Goal: Task Accomplishment & Management: Manage account settings

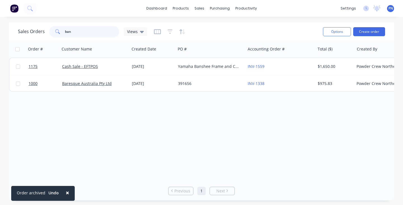
click at [101, 32] on input "ban" at bounding box center [92, 31] width 55 height 11
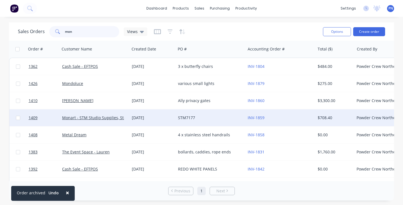
type input "mon"
click at [163, 117] on div "[DATE]" at bounding box center [153, 118] width 42 height 6
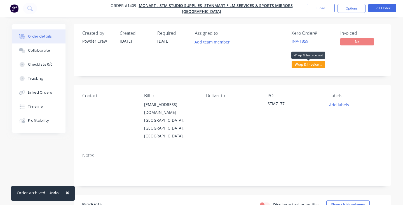
click at [309, 65] on span "Wrap & Invoice ..." at bounding box center [309, 64] width 34 height 7
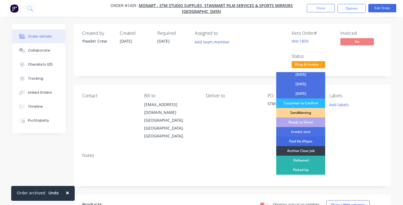
scroll to position [50, 0]
click at [302, 130] on div "Invoice sent" at bounding box center [300, 132] width 49 height 10
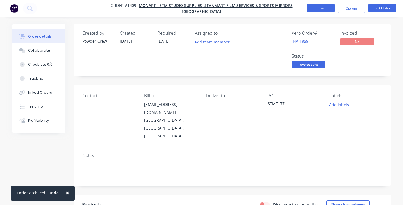
click at [323, 9] on button "Close" at bounding box center [321, 8] width 28 height 8
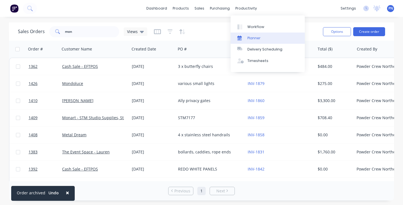
click at [257, 32] on link "Planner" at bounding box center [268, 37] width 74 height 11
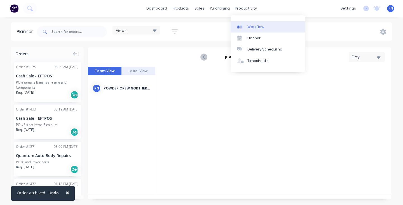
scroll to position [0, 807]
click at [257, 24] on div "Workflow" at bounding box center [256, 26] width 17 height 5
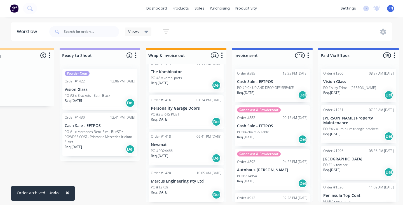
scroll to position [918, 0]
click at [186, 186] on div "PO #12739" at bounding box center [186, 188] width 71 height 5
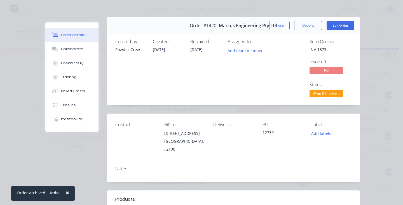
scroll to position [1, 0]
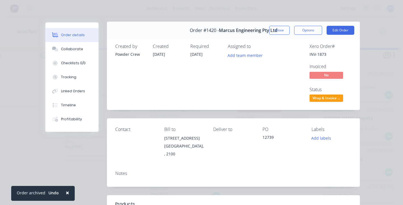
click at [320, 96] on span "Wrap & Invoice ..." at bounding box center [327, 97] width 34 height 7
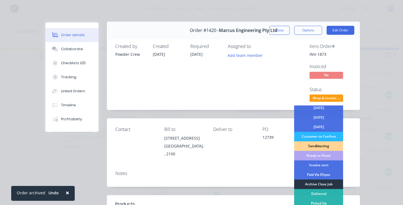
scroll to position [50, 0]
click at [313, 181] on div "Archive Close Job" at bounding box center [318, 184] width 49 height 10
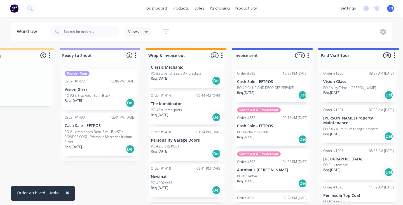
scroll to position [881, 0]
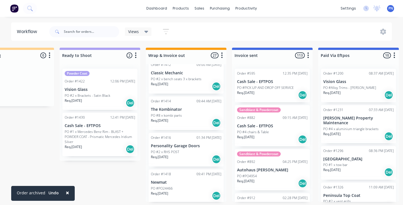
click at [203, 180] on p "Newmat" at bounding box center [186, 182] width 71 height 5
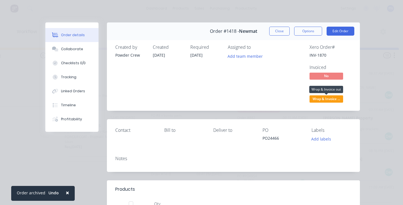
click at [332, 97] on span "Wrap & Invoice ..." at bounding box center [327, 98] width 34 height 7
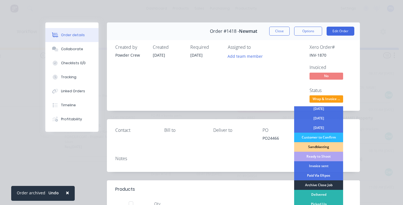
scroll to position [50, 0]
click at [315, 184] on div "Archive Close Job" at bounding box center [318, 185] width 49 height 10
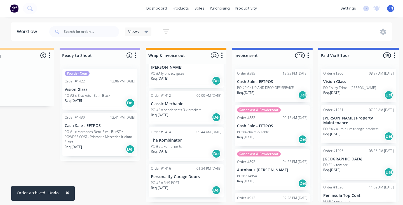
scroll to position [845, 0]
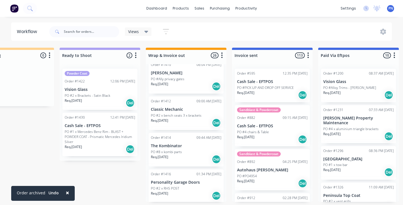
click at [196, 191] on div "Req. [DATE] Del" at bounding box center [186, 196] width 71 height 10
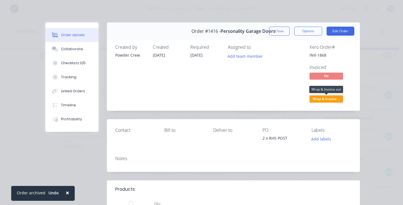
click at [330, 101] on span "Wrap & Invoice ..." at bounding box center [327, 98] width 34 height 7
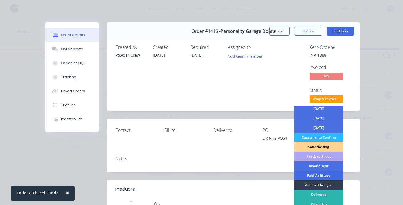
scroll to position [50, 0]
click at [319, 185] on div "Archive Close Job" at bounding box center [318, 185] width 49 height 10
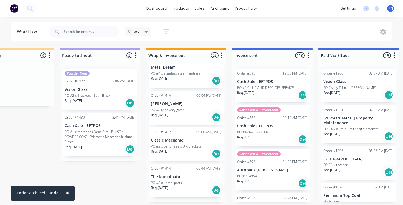
scroll to position [808, 0]
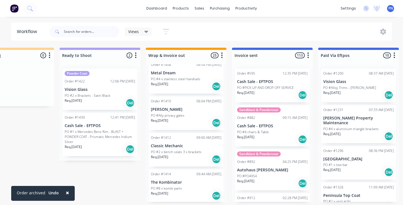
click at [183, 191] on div "Req. [DATE] Del" at bounding box center [186, 196] width 71 height 10
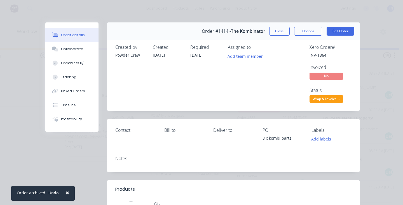
click at [330, 100] on span "Wrap & Invoice ..." at bounding box center [327, 98] width 34 height 7
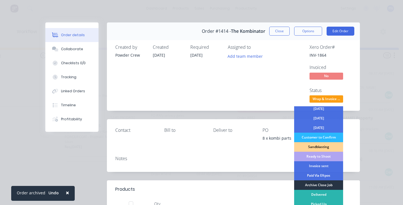
scroll to position [50, 0]
click at [322, 184] on div "Archive Close Job" at bounding box center [318, 185] width 49 height 10
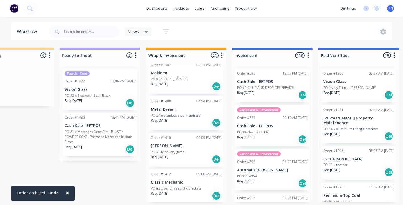
scroll to position [0, 815]
click at [202, 180] on p "Classic Mechanic" at bounding box center [186, 182] width 71 height 5
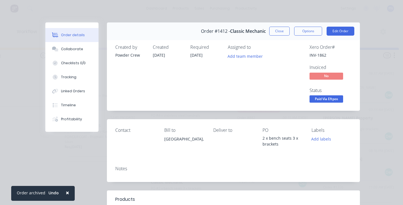
click at [279, 26] on div "Order #1412 - Classic Mechanic Close Options Edit Order" at bounding box center [233, 31] width 253 height 18
click at [279, 29] on button "Close" at bounding box center [279, 31] width 20 height 9
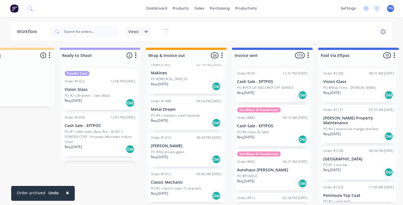
click at [198, 191] on div "Req. [DATE] Del" at bounding box center [186, 196] width 71 height 10
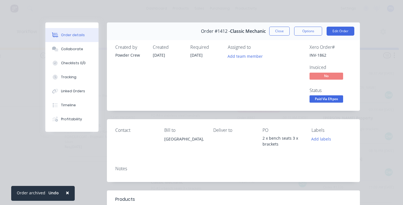
click at [333, 98] on span "Paid Via Eftpos" at bounding box center [327, 98] width 34 height 7
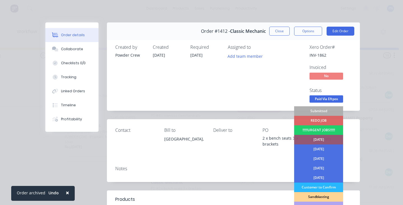
scroll to position [0, 0]
click at [377, 97] on div "Order details Collaborate Checklists 0/0 Tracking Linked Orders Timeline Profit…" at bounding box center [201, 102] width 403 height 205
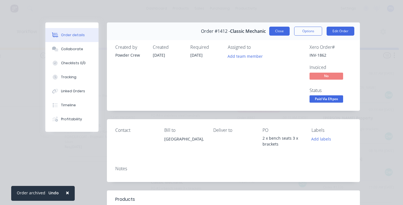
click at [281, 35] on button "Close" at bounding box center [279, 31] width 20 height 9
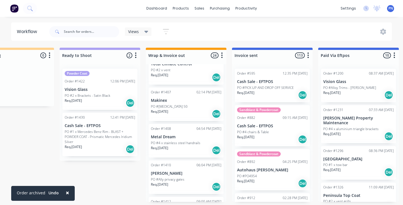
scroll to position [745, 0]
click at [190, 108] on div "Req. [DATE] Del" at bounding box center [186, 113] width 71 height 10
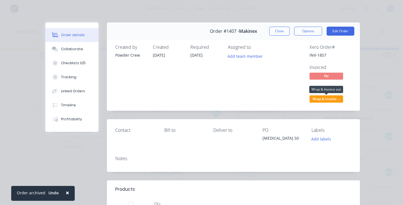
click at [319, 99] on span "Wrap & Invoice ..." at bounding box center [327, 98] width 34 height 7
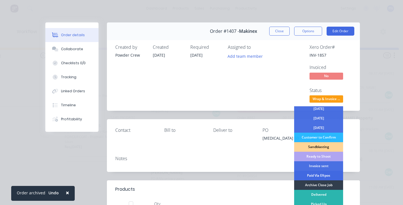
scroll to position [50, 0]
click at [314, 166] on div "Invoice sent" at bounding box center [318, 166] width 49 height 10
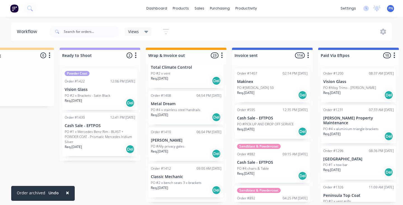
scroll to position [736, 0]
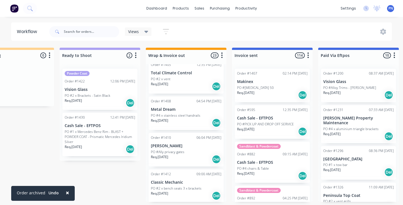
click at [188, 81] on div "Req. [DATE] Del" at bounding box center [186, 86] width 71 height 10
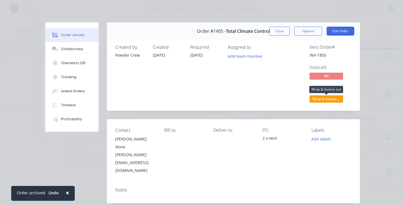
click at [322, 98] on span "Wrap & Invoice ..." at bounding box center [327, 98] width 34 height 7
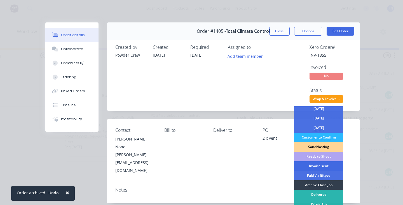
scroll to position [50, 0]
click at [321, 166] on div "Invoice sent" at bounding box center [318, 166] width 49 height 10
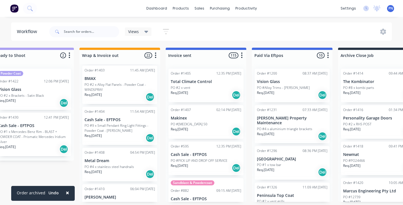
scroll to position [0, 882]
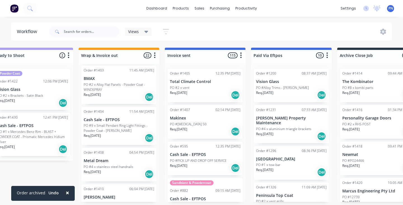
click at [215, 92] on div "Req. [DATE] Del" at bounding box center [205, 95] width 71 height 10
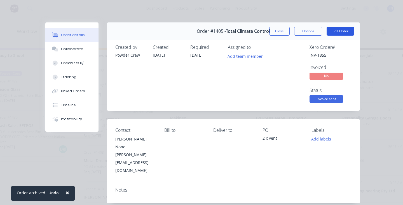
scroll to position [0, 0]
click at [334, 31] on button "Edit Order" at bounding box center [341, 31] width 28 height 9
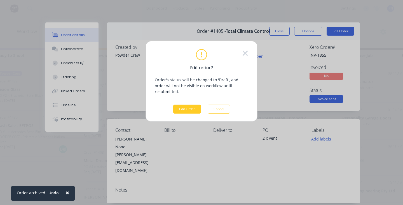
click at [192, 104] on button "Edit Order" at bounding box center [187, 108] width 28 height 9
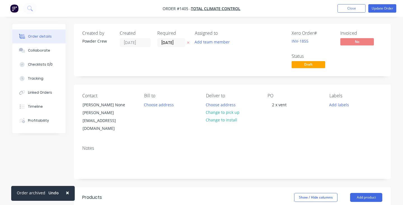
type input "$200.00"
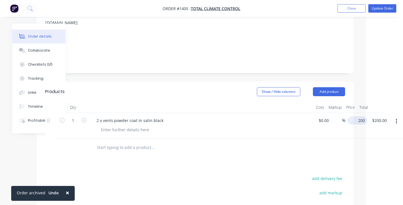
scroll to position [106, 29]
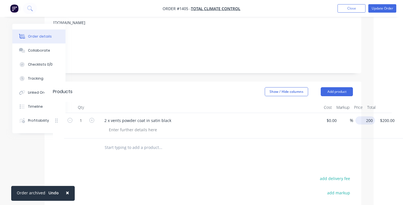
click at [356, 116] on div "200 $200.00" at bounding box center [366, 120] width 20 height 8
type input "$250.00"
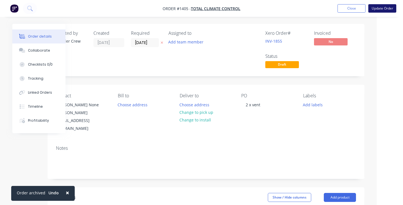
scroll to position [0, 26]
click at [376, 8] on button "Update Order" at bounding box center [383, 8] width 28 height 8
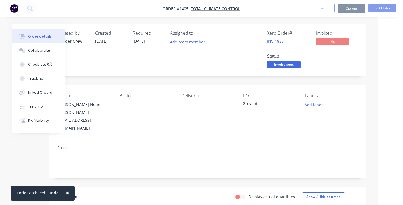
scroll to position [0, 0]
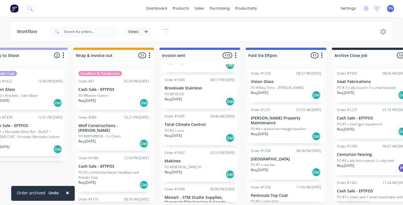
scroll to position [4198, 0]
click at [201, 134] on div "Req. [DATE] Del" at bounding box center [200, 139] width 71 height 10
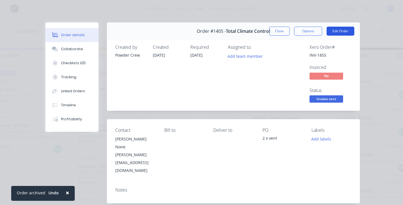
click at [336, 32] on button "Edit Order" at bounding box center [341, 31] width 28 height 9
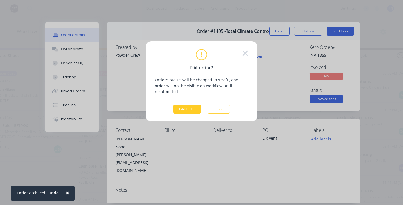
click at [194, 104] on button "Edit Order" at bounding box center [187, 108] width 28 height 9
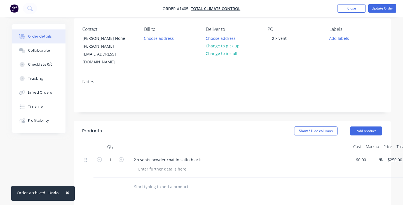
scroll to position [116, 0]
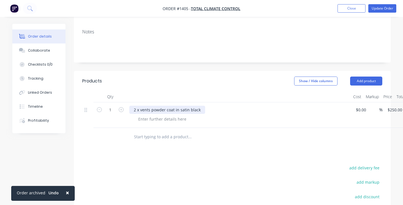
click at [180, 106] on div "2 x vents powder coat in satin black" at bounding box center [167, 110] width 76 height 8
paste div
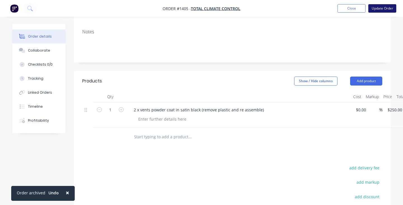
click at [378, 8] on button "Update Order" at bounding box center [383, 8] width 28 height 8
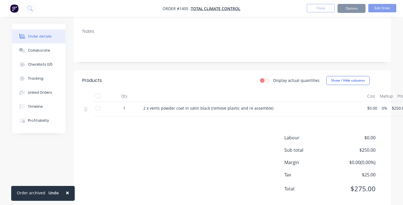
scroll to position [0, 0]
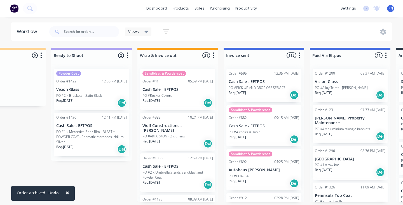
scroll to position [0, 828]
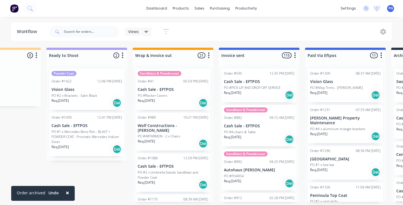
click at [97, 104] on div "Req. [DATE] Del" at bounding box center [87, 103] width 71 height 10
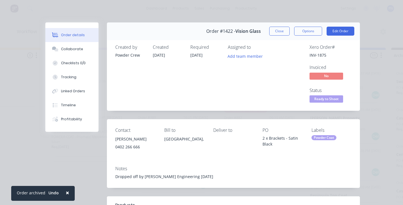
scroll to position [0, 0]
click at [323, 101] on span "Ready to Shoot" at bounding box center [327, 98] width 34 height 7
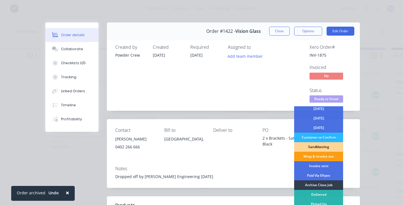
scroll to position [50, 0]
click at [314, 156] on div "Wrap & Invoice out" at bounding box center [318, 156] width 49 height 10
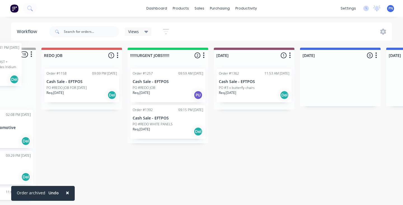
scroll to position [0, 0]
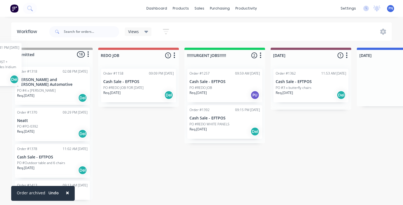
drag, startPoint x: 104, startPoint y: 102, endPoint x: 0, endPoint y: 77, distance: 107.3
click at [0, 77] on html "× Order archived Undo dashboard products sales purchasing productivity dashboar…" at bounding box center [201, 85] width 403 height 171
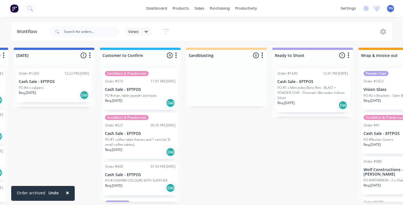
scroll to position [0, 659]
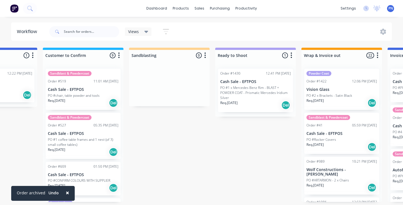
click at [268, 106] on div "Req. [DATE] Del" at bounding box center [255, 105] width 71 height 10
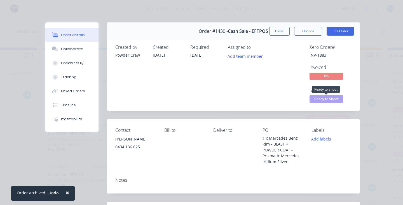
click at [326, 100] on span "Ready to Shoot" at bounding box center [327, 98] width 34 height 7
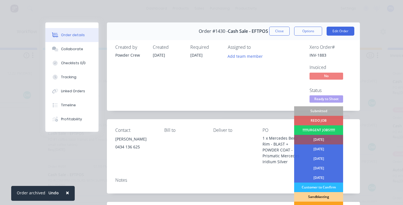
click at [321, 109] on div "Submitted" at bounding box center [318, 111] width 49 height 10
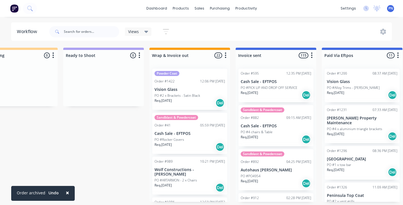
scroll to position [0, 0]
click at [198, 102] on div "Req. [DATE] Del" at bounding box center [190, 103] width 71 height 10
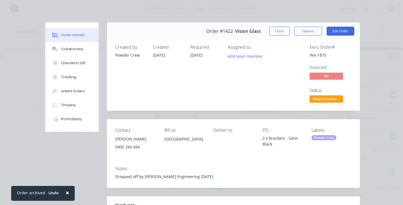
click at [330, 98] on span "Wrap & Invoice ..." at bounding box center [327, 98] width 34 height 7
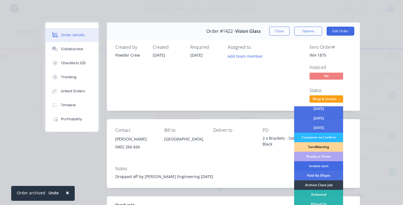
scroll to position [50, 0]
click at [316, 165] on div "Invoice sent" at bounding box center [318, 166] width 49 height 10
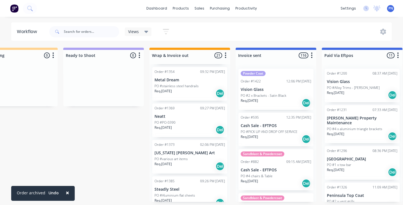
scroll to position [284, 0]
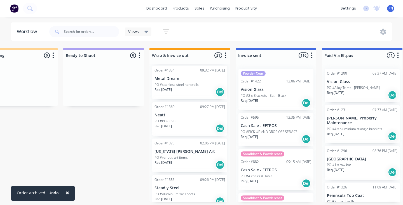
click at [199, 123] on div "Req. [DATE] Del" at bounding box center [190, 128] width 71 height 10
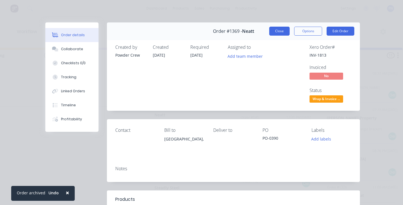
click at [273, 33] on button "Close" at bounding box center [279, 31] width 20 height 9
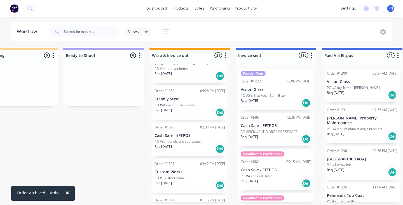
scroll to position [374, 0]
click at [196, 145] on div "Req. [DATE] Del" at bounding box center [190, 148] width 71 height 10
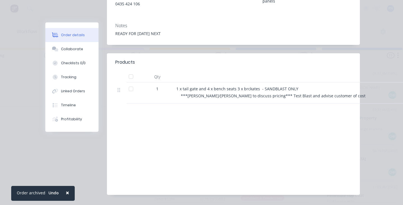
scroll to position [1, 0]
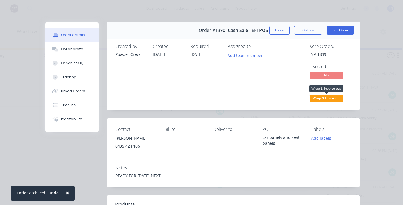
click at [337, 96] on span "Wrap & Invoice ..." at bounding box center [327, 97] width 34 height 7
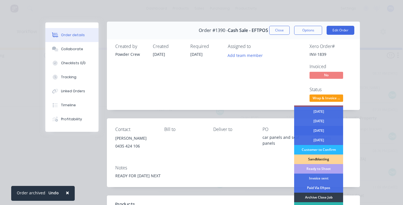
scroll to position [48, 0]
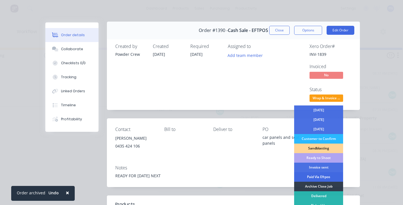
click at [317, 174] on div "Paid Via Eftpos" at bounding box center [318, 177] width 49 height 10
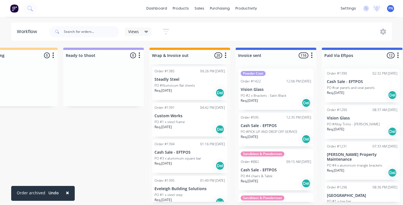
scroll to position [393, 0]
click at [199, 123] on div "Req. [DATE] Del" at bounding box center [190, 128] width 71 height 10
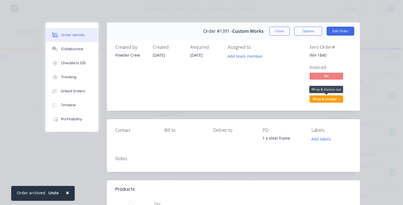
click at [334, 98] on span "Wrap & Invoice ..." at bounding box center [327, 98] width 34 height 7
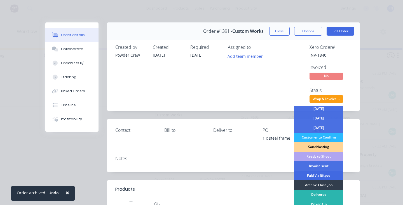
scroll to position [50, 0]
click at [316, 165] on div "Invoice sent" at bounding box center [318, 166] width 49 height 10
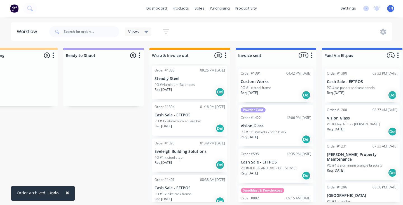
click at [195, 125] on div "Req. [DATE] Del" at bounding box center [190, 128] width 71 height 10
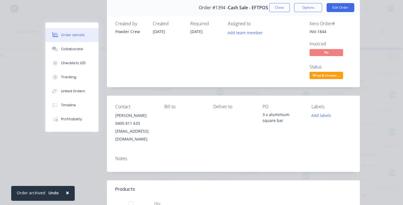
scroll to position [9, 0]
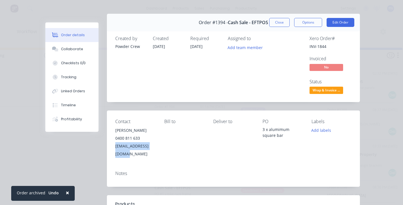
drag, startPoint x: 161, startPoint y: 146, endPoint x: 116, endPoint y: 146, distance: 45.1
click at [116, 146] on div "Contact [PERSON_NAME] [PHONE_NUMBER] [EMAIL_ADDRESS][DOMAIN_NAME] [PERSON_NAME]…" at bounding box center [233, 138] width 253 height 56
copy div "[EMAIL_ADDRESS][DOMAIN_NAME]"
click at [338, 89] on span "Wrap & Invoice ..." at bounding box center [327, 90] width 34 height 7
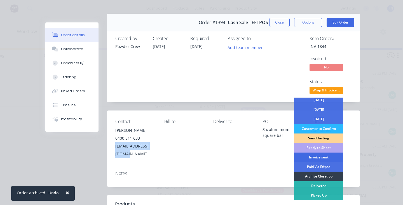
scroll to position [50, 0]
click at [317, 157] on div "Invoice sent" at bounding box center [318, 157] width 49 height 10
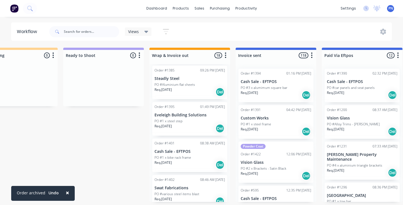
click at [197, 123] on div "Req. [DATE] Del" at bounding box center [190, 128] width 71 height 10
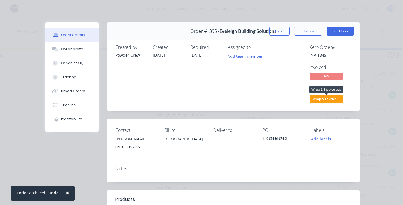
click at [317, 97] on span "Wrap & Invoice ..." at bounding box center [327, 98] width 34 height 7
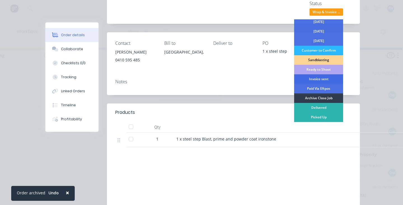
click at [313, 78] on div "Invoice sent" at bounding box center [318, 79] width 49 height 10
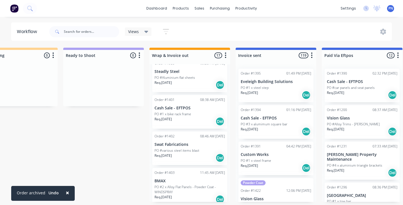
scroll to position [401, 0]
click at [197, 152] on div "Req. [DATE] Del" at bounding box center [190, 157] width 71 height 10
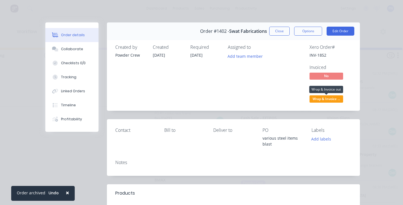
click at [332, 101] on span "Wrap & Invoice ..." at bounding box center [327, 98] width 34 height 7
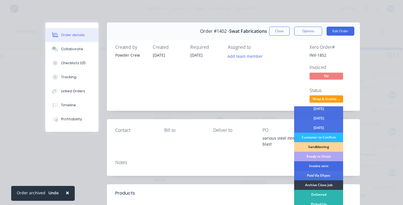
scroll to position [50, 0]
click at [316, 165] on div "Invoice sent" at bounding box center [318, 166] width 49 height 10
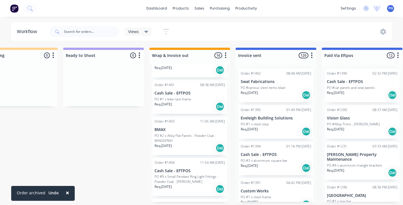
scroll to position [416, 0]
click at [202, 102] on div "Req. [DATE] Del" at bounding box center [190, 106] width 71 height 10
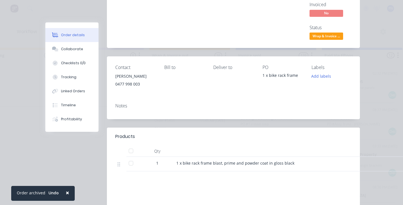
scroll to position [65, 0]
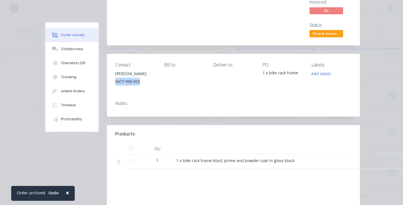
drag, startPoint x: 142, startPoint y: 81, endPoint x: 113, endPoint y: 81, distance: 28.8
click at [113, 81] on div "Contact [PERSON_NAME] [PHONE_NUMBER] Bill to Deliver to PO 1 x bike rack frame …" at bounding box center [233, 75] width 253 height 42
copy div "0477 998 003"
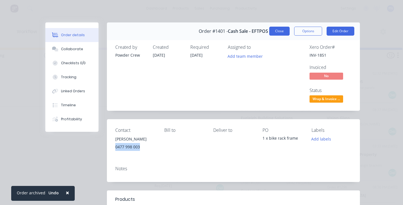
scroll to position [0, 0]
click at [281, 32] on button "Close" at bounding box center [279, 31] width 20 height 9
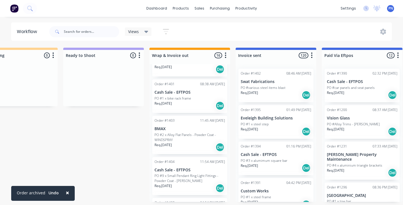
scroll to position [425, 0]
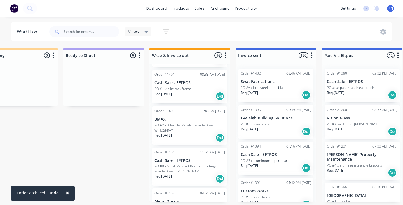
click at [197, 133] on div "Req. [DATE] Del" at bounding box center [190, 138] width 71 height 10
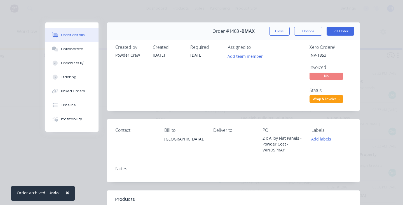
scroll to position [0, 0]
click at [329, 99] on span "Wrap & Invoice ..." at bounding box center [327, 98] width 34 height 7
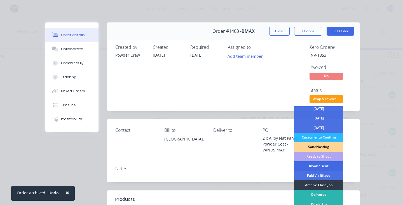
scroll to position [50, 0]
click at [315, 166] on div "Invoice sent" at bounding box center [318, 166] width 49 height 10
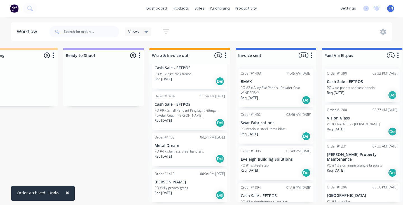
scroll to position [440, 0]
click at [203, 118] on div "Req. [DATE] Del" at bounding box center [190, 123] width 71 height 10
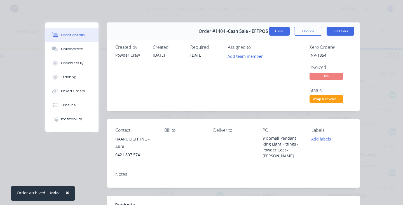
click at [285, 32] on button "Close" at bounding box center [279, 31] width 20 height 9
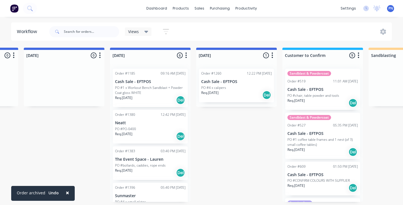
scroll to position [0, 419]
click at [157, 137] on div "Req. [DATE] Del" at bounding box center [151, 136] width 71 height 10
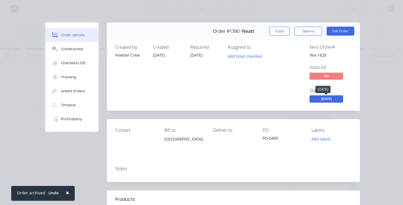
click at [323, 99] on span "[DATE]" at bounding box center [327, 98] width 34 height 7
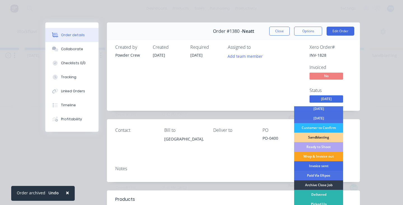
scroll to position [50, 0]
click at [315, 165] on div "Invoice sent" at bounding box center [318, 166] width 49 height 10
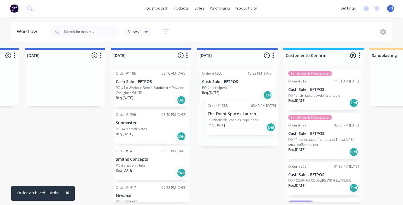
drag, startPoint x: 157, startPoint y: 136, endPoint x: 251, endPoint y: 127, distance: 94.5
click at [251, 127] on div "Submitted 19 Status colour #ADADAD hex #ADADAD Save Cancel Summaries Total orde…" at bounding box center [287, 125] width 1421 height 154
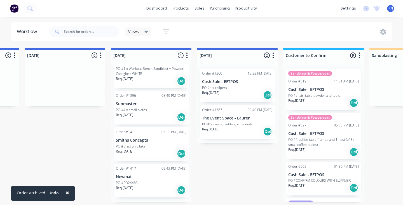
scroll to position [19, 0]
click at [151, 115] on div "Req. [DATE] Del" at bounding box center [151, 118] width 71 height 10
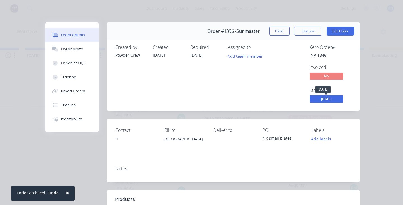
click at [328, 98] on span "[DATE]" at bounding box center [327, 98] width 34 height 7
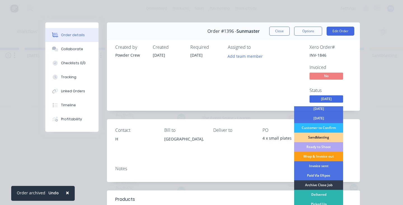
scroll to position [50, 0]
click at [315, 156] on div "Wrap & Invoice out" at bounding box center [318, 156] width 49 height 10
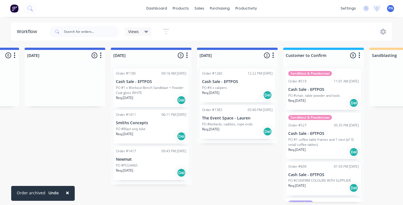
scroll to position [0, 0]
click at [162, 133] on div "Req. [DATE] Del" at bounding box center [151, 136] width 71 height 10
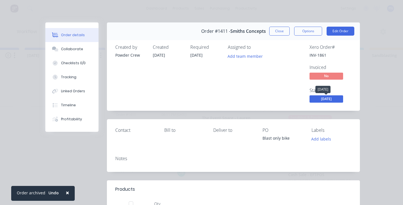
click at [332, 98] on span "[DATE]" at bounding box center [327, 98] width 34 height 7
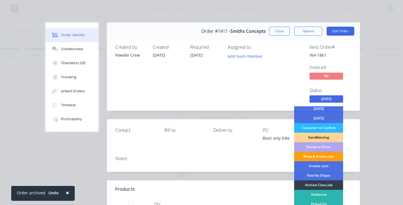
scroll to position [50, 0]
click at [322, 157] on div "Wrap & Invoice out" at bounding box center [318, 156] width 49 height 10
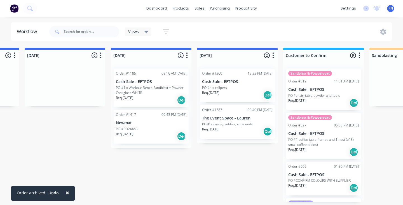
click at [161, 137] on div "Req. [DATE] Del" at bounding box center [151, 136] width 71 height 10
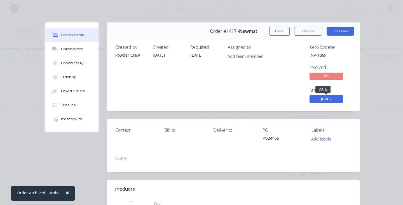
click at [328, 100] on span "[DATE]" at bounding box center [327, 98] width 34 height 7
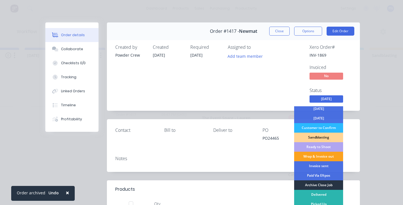
click at [319, 184] on div "Archive Close Job" at bounding box center [318, 185] width 49 height 10
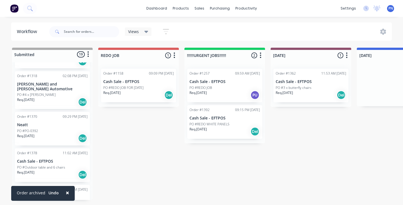
scroll to position [43, 0]
click at [53, 132] on div "Req. [DATE] Del" at bounding box center [52, 137] width 71 height 10
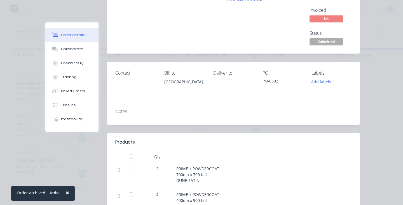
scroll to position [27, 0]
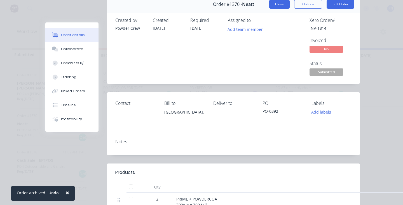
click at [282, 7] on button "Close" at bounding box center [279, 4] width 20 height 9
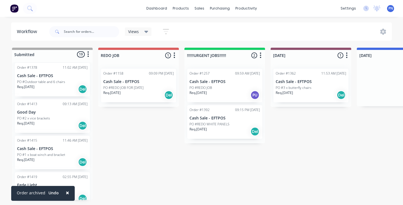
scroll to position [128, 0]
click at [60, 120] on div "Req. [DATE] Del" at bounding box center [52, 125] width 71 height 10
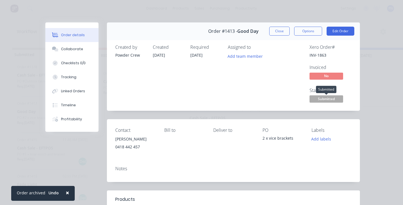
click at [336, 97] on span "Submitted" at bounding box center [327, 98] width 34 height 7
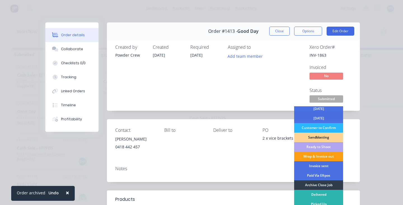
scroll to position [50, 0]
click at [313, 155] on div "Wrap & Invoice out" at bounding box center [318, 156] width 49 height 10
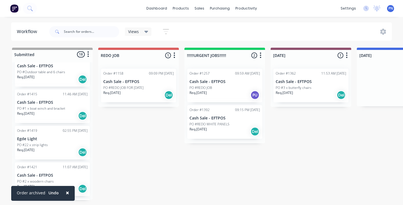
scroll to position [136, 0]
click at [59, 112] on div "Req. [DATE] Del" at bounding box center [52, 117] width 71 height 10
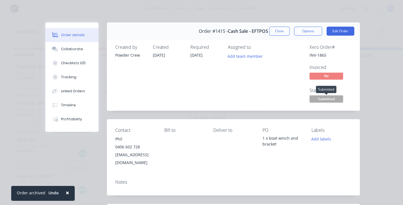
click at [329, 98] on span "Submitted" at bounding box center [327, 98] width 34 height 7
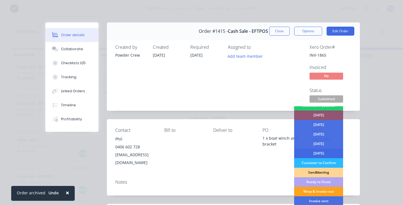
scroll to position [15, 0]
click at [323, 151] on div "[DATE]" at bounding box center [318, 154] width 49 height 10
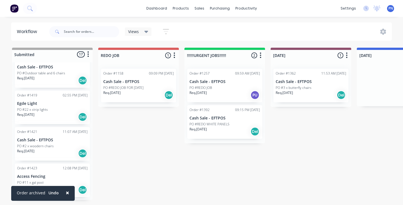
scroll to position [150, 0]
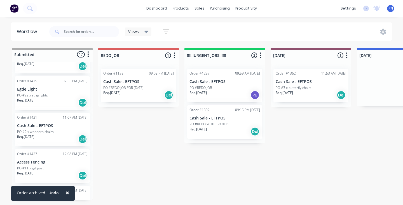
click at [68, 139] on div "Order #1421 11:07 AM [DATE] Cash Sale - EFTPOS PO #2 x woodern chairs Req. [DAT…" at bounding box center [52, 130] width 75 height 34
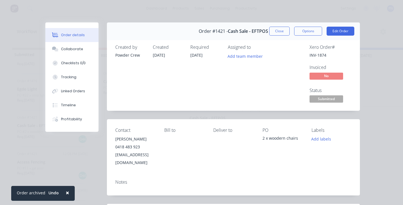
click at [336, 98] on span "Submitted" at bounding box center [327, 98] width 34 height 7
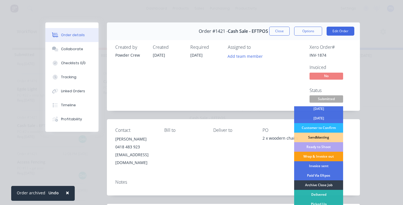
scroll to position [50, 0]
click at [324, 155] on div "Wrap & Invoice out" at bounding box center [318, 156] width 49 height 10
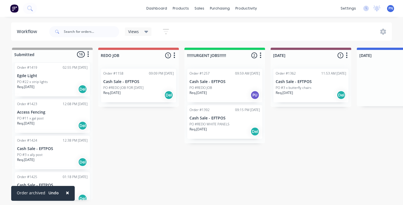
scroll to position [166, 0]
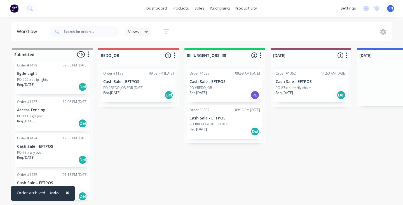
click at [60, 119] on div "Req. [DATE] Del" at bounding box center [52, 123] width 71 height 10
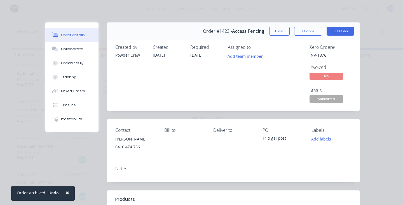
click at [336, 101] on span "Submitted" at bounding box center [327, 98] width 34 height 7
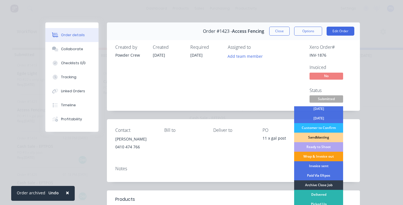
scroll to position [50, 0]
click at [324, 157] on div "Wrap & Invoice out" at bounding box center [318, 156] width 49 height 10
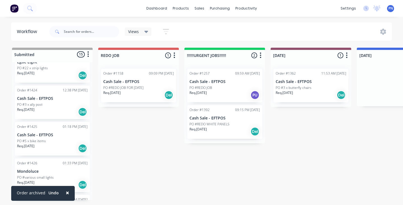
scroll to position [180, 0]
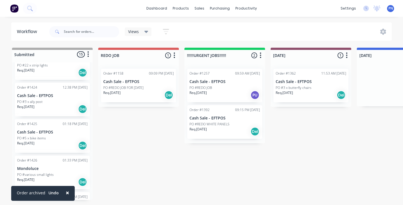
click at [62, 104] on div "Req. [DATE] Del" at bounding box center [52, 109] width 71 height 10
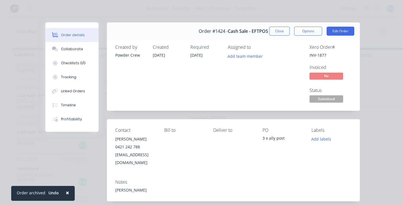
scroll to position [0, 0]
click at [284, 28] on button "Close" at bounding box center [279, 31] width 20 height 9
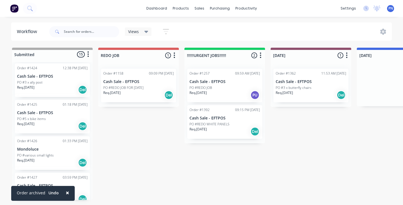
scroll to position [203, 0]
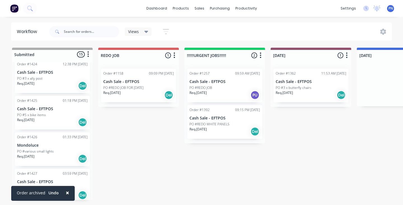
click at [69, 149] on div "PO #various small lights" at bounding box center [52, 151] width 71 height 5
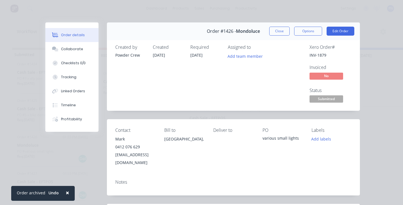
click at [333, 102] on span "Submitted" at bounding box center [327, 98] width 34 height 7
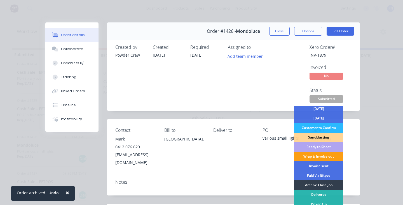
scroll to position [50, 0]
click at [327, 155] on div "Wrap & Invoice out" at bounding box center [318, 156] width 49 height 10
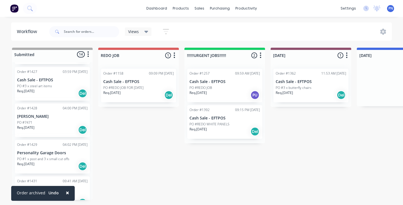
scroll to position [273, 0]
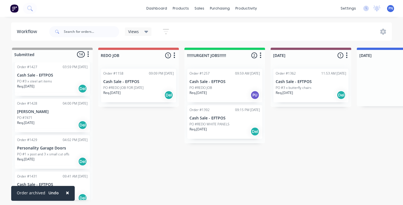
click at [67, 120] on div "Req. [DATE] Del" at bounding box center [52, 125] width 71 height 10
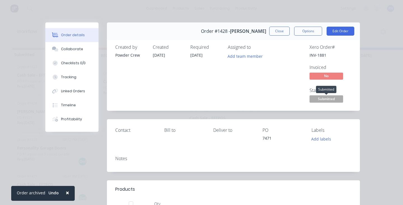
click at [333, 97] on span "Submitted" at bounding box center [327, 98] width 34 height 7
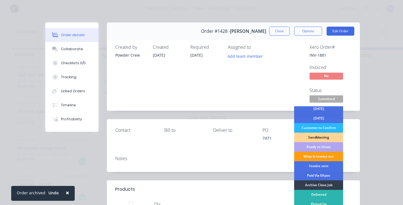
scroll to position [50, 0]
click at [324, 153] on div "Wrap & Invoice out" at bounding box center [318, 156] width 49 height 10
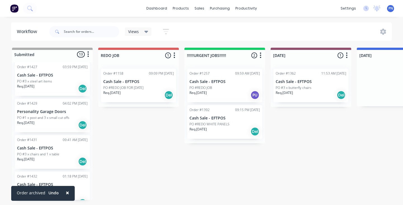
click at [62, 120] on div "Req. [DATE] Del" at bounding box center [52, 125] width 71 height 10
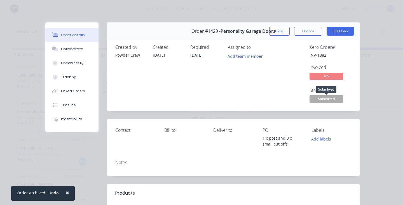
click at [332, 97] on span "Submitted" at bounding box center [327, 98] width 34 height 7
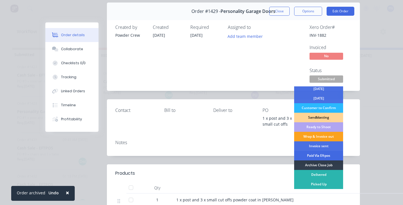
scroll to position [22, 0]
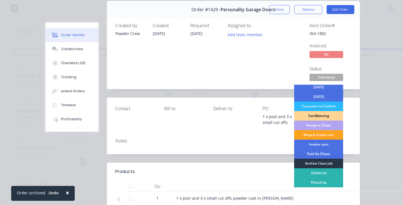
click at [319, 163] on div "Archive Close Job" at bounding box center [318, 163] width 49 height 10
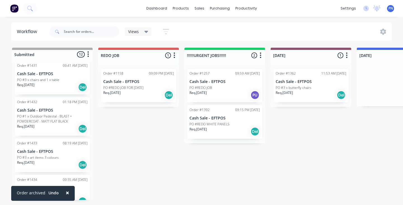
scroll to position [312, 0]
click at [59, 123] on div "Req. [DATE] Del" at bounding box center [52, 128] width 71 height 10
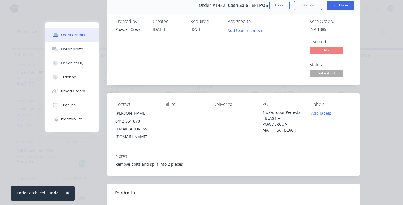
scroll to position [24, 0]
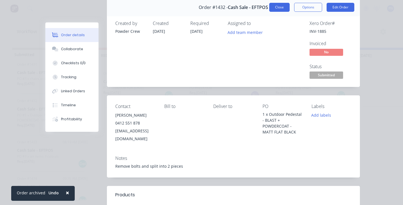
click at [276, 9] on button "Close" at bounding box center [279, 7] width 20 height 9
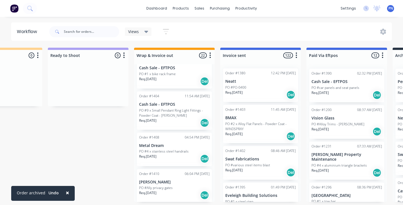
scroll to position [695, 0]
click at [182, 190] on div "Req. [DATE] Del" at bounding box center [174, 195] width 71 height 10
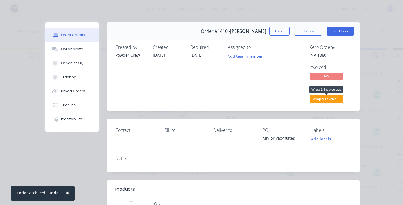
click at [325, 97] on span "Wrap & Invoice ..." at bounding box center [327, 98] width 34 height 7
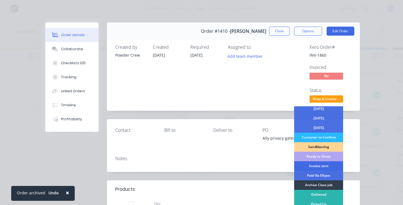
scroll to position [50, 0]
click at [316, 164] on div "Invoice sent" at bounding box center [318, 166] width 49 height 10
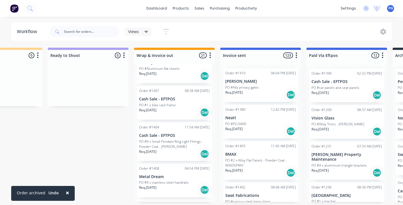
scroll to position [658, 0]
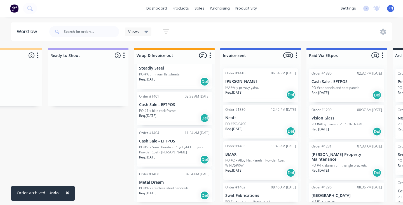
click at [177, 162] on div "Order #1428 04:00 PM [DATE] [PERSON_NAME] PO #7471 Req. [DATE] Del Order #1426 …" at bounding box center [174, 132] width 81 height 137
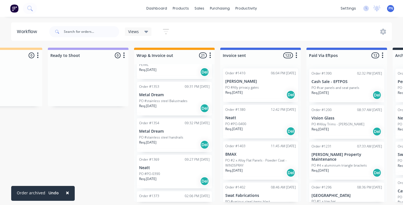
scroll to position [479, 0]
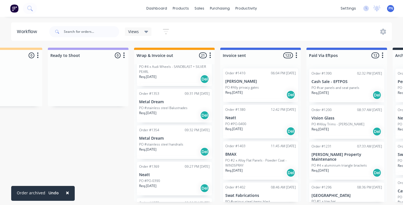
click at [177, 172] on div "Order #1369 09:27 PM [DATE] Neatt PO #PO-0390 Req. [DATE] Del" at bounding box center [174, 179] width 75 height 34
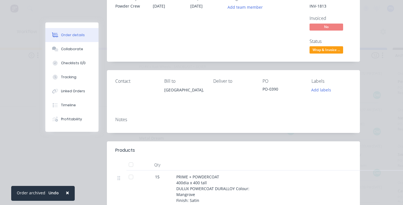
scroll to position [42, 0]
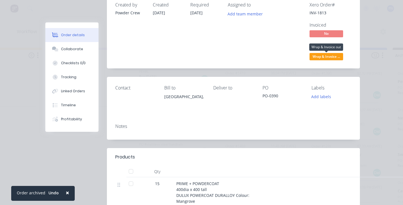
click at [324, 56] on span "Wrap & Invoice ..." at bounding box center [327, 56] width 34 height 7
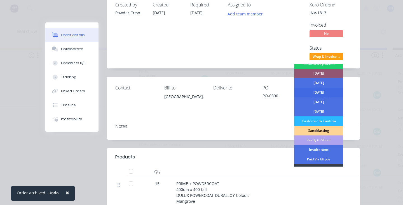
scroll to position [29, 0]
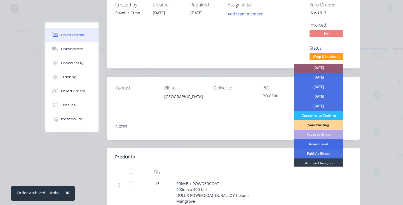
click at [312, 144] on div "Invoice sent" at bounding box center [318, 144] width 49 height 10
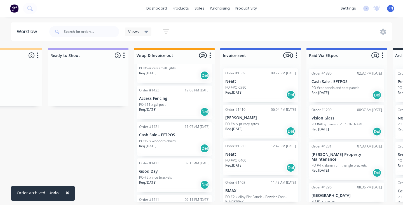
scroll to position [108, 0]
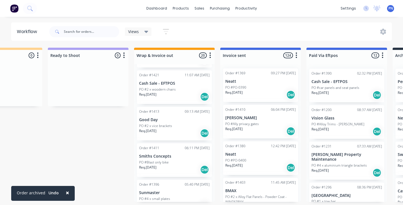
click at [188, 136] on div "Req. [DATE] Del" at bounding box center [174, 133] width 71 height 10
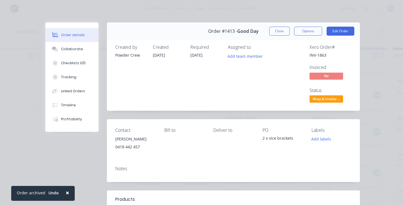
click at [132, 181] on div "Order #1413 - Good Day Close Options Edit Order Created by Powder Crew Created …" at bounding box center [202, 177] width 315 height 311
click at [333, 99] on span "Wrap & Invoice ..." at bounding box center [327, 98] width 34 height 7
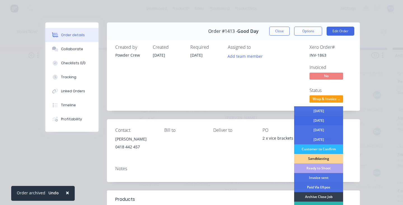
scroll to position [50, 0]
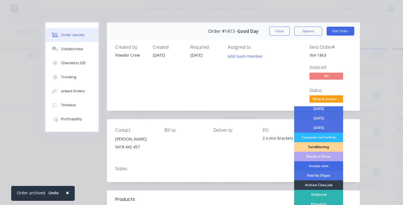
click at [310, 165] on div "Invoice sent" at bounding box center [318, 166] width 49 height 10
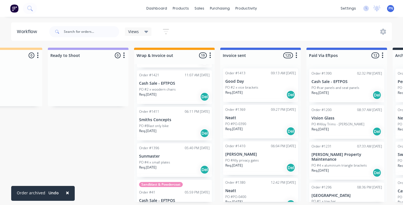
scroll to position [105, 0]
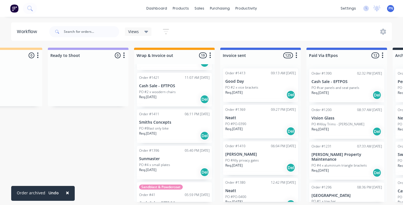
click at [179, 166] on div "PO #4 x small plates" at bounding box center [174, 164] width 71 height 5
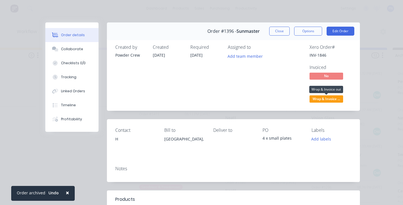
click at [324, 99] on span "Wrap & Invoice ..." at bounding box center [327, 98] width 34 height 7
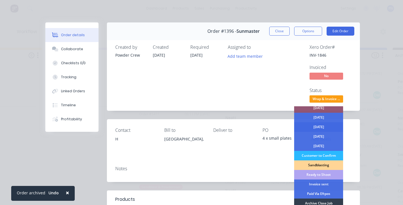
scroll to position [45, 0]
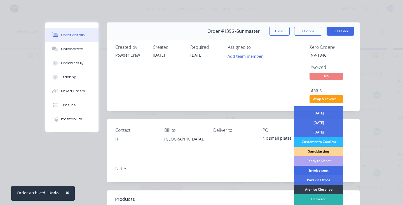
click at [315, 170] on div "Invoice sent" at bounding box center [318, 170] width 49 height 10
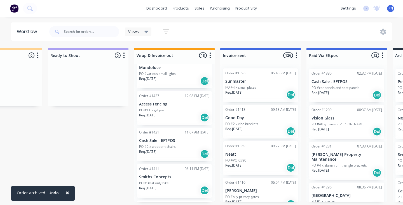
scroll to position [44, 0]
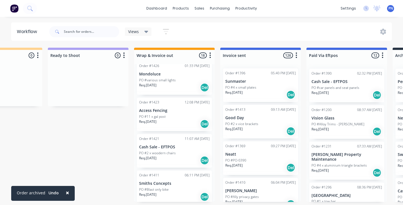
click at [185, 123] on div "Req. [DATE] Del" at bounding box center [174, 124] width 71 height 10
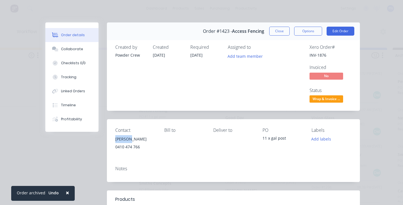
drag, startPoint x: 131, startPoint y: 137, endPoint x: 116, endPoint y: 137, distance: 15.4
click at [116, 137] on div "[PERSON_NAME]" at bounding box center [135, 139] width 40 height 8
copy div "[PERSON_NAME]"
drag, startPoint x: 141, startPoint y: 147, endPoint x: 114, endPoint y: 147, distance: 26.9
click at [114, 147] on div "Contact [PERSON_NAME] [PHONE_NUMBER] Bill to Deliver to PO 11 x gal post Labels…" at bounding box center [233, 140] width 253 height 42
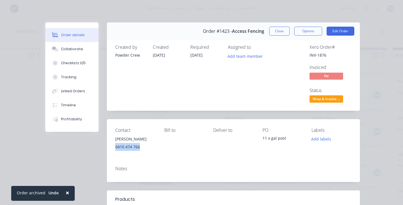
copy div "0410 474 766"
click at [324, 100] on span "Wrap & Invoice ..." at bounding box center [327, 98] width 34 height 7
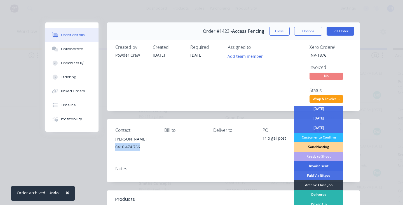
scroll to position [50, 0]
click at [311, 167] on div "Invoice sent" at bounding box center [318, 166] width 49 height 10
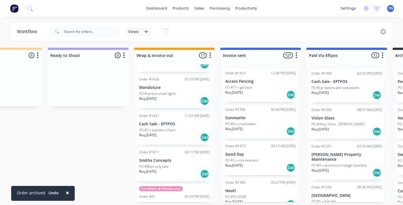
scroll to position [27, 0]
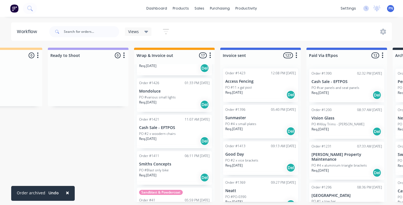
click at [194, 97] on div "PO #various small lights" at bounding box center [174, 97] width 71 height 5
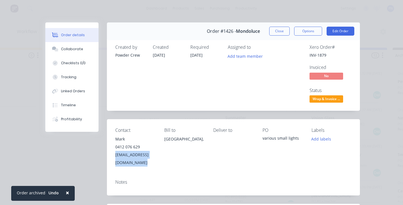
drag, startPoint x: 174, startPoint y: 154, endPoint x: 114, endPoint y: 154, distance: 59.9
click at [114, 154] on div "Contact Mark [PHONE_NUMBER] [EMAIL_ADDRESS][DOMAIN_NAME] Bill to [GEOGRAPHIC_DA…" at bounding box center [233, 147] width 253 height 56
copy div "[EMAIL_ADDRESS][DOMAIN_NAME]"
click at [315, 99] on span "Wrap & Invoice ..." at bounding box center [327, 98] width 34 height 7
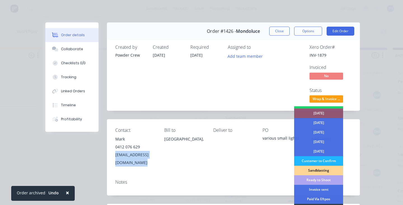
scroll to position [28, 0]
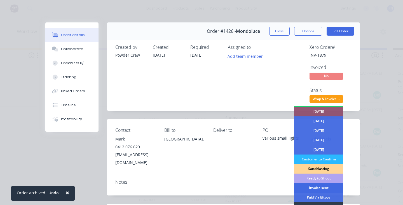
click at [317, 188] on div "Invoice sent" at bounding box center [318, 188] width 49 height 10
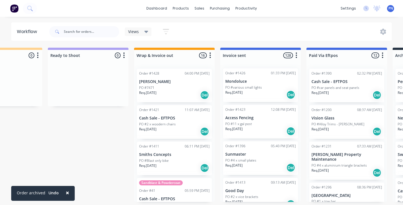
scroll to position [0, 827]
click at [182, 91] on div "Req. [DATE] Del" at bounding box center [174, 95] width 71 height 10
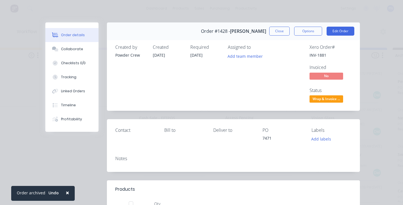
click at [327, 100] on span "Wrap & Invoice ..." at bounding box center [327, 98] width 34 height 7
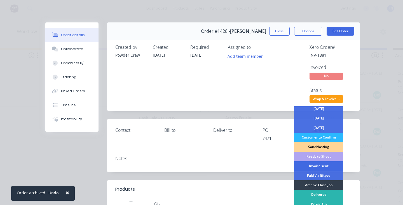
scroll to position [50, 0]
click at [317, 163] on div "Invoice sent" at bounding box center [318, 166] width 49 height 10
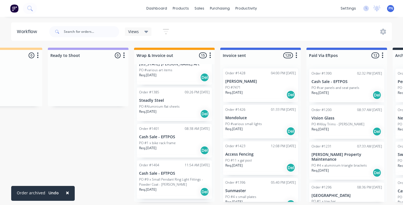
scroll to position [412, 0]
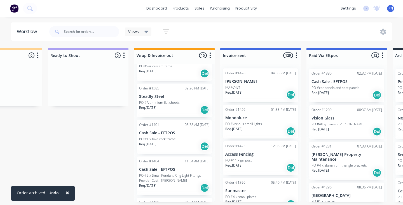
click at [186, 183] on div "Req. [DATE] Del" at bounding box center [174, 188] width 71 height 10
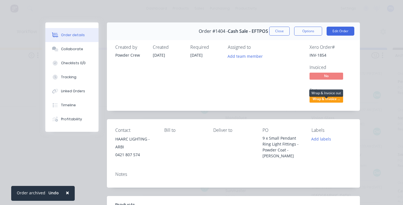
click at [321, 99] on span "Wrap & Invoice ..." at bounding box center [327, 98] width 34 height 7
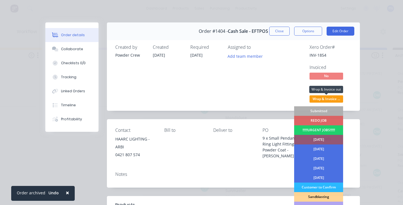
click at [321, 99] on span "Wrap & Invoice ..." at bounding box center [327, 98] width 34 height 7
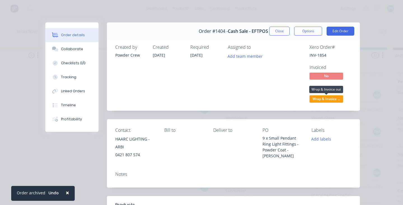
click at [321, 97] on span "Wrap & Invoice ..." at bounding box center [327, 98] width 34 height 7
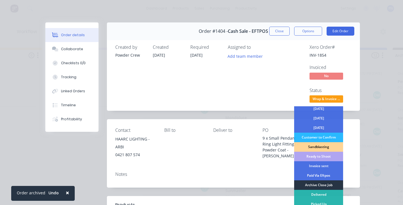
scroll to position [50, 0]
click at [309, 183] on div "Archive Close Job" at bounding box center [318, 185] width 49 height 10
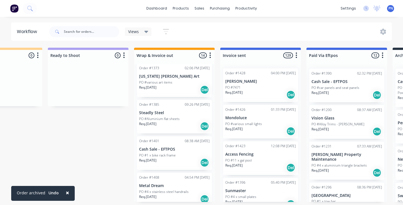
scroll to position [396, 0]
click at [183, 152] on div "PO #1 x bike rack frame" at bounding box center [174, 154] width 71 height 5
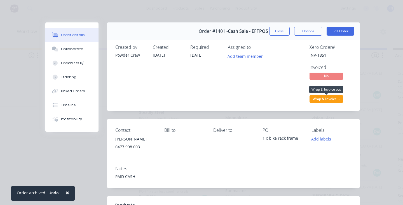
click at [323, 99] on span "Wrap & Invoice ..." at bounding box center [327, 98] width 34 height 7
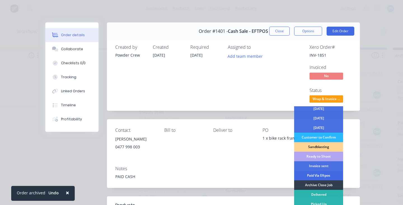
scroll to position [50, 0]
click at [312, 185] on div "Archive Close Job" at bounding box center [318, 185] width 49 height 10
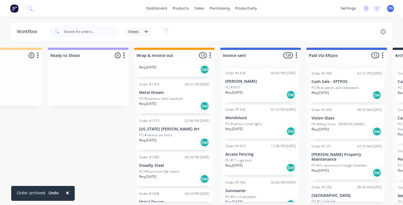
scroll to position [339, 0]
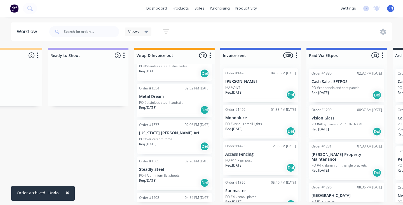
click at [181, 141] on div "Req. [DATE] Del" at bounding box center [174, 146] width 71 height 10
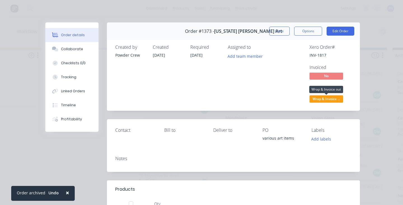
click at [316, 99] on span "Wrap & Invoice ..." at bounding box center [327, 98] width 34 height 7
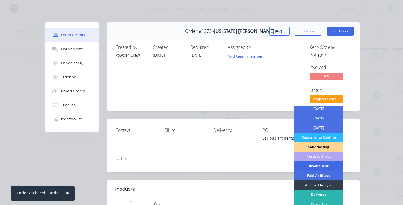
scroll to position [50, 0]
click at [318, 167] on div "Invoice sent" at bounding box center [318, 166] width 49 height 10
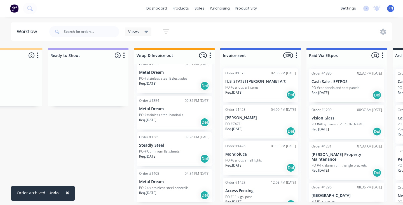
scroll to position [326, 0]
click at [95, 29] on input "text" at bounding box center [91, 31] width 55 height 11
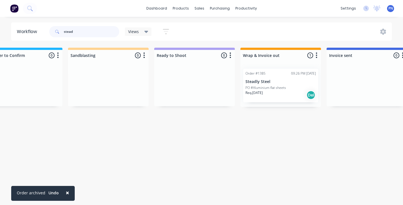
scroll to position [0, 732]
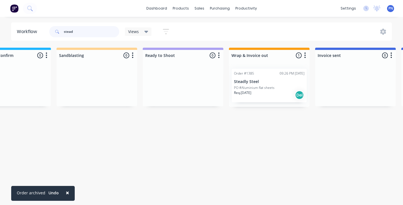
type input "stead"
click at [264, 95] on div "Req. [DATE] Del" at bounding box center [269, 95] width 71 height 10
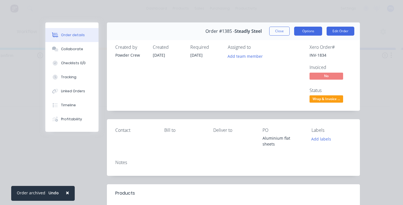
click at [312, 34] on button "Options" at bounding box center [308, 31] width 28 height 9
click at [248, 101] on div "Assigned to Add team member" at bounding box center [256, 74] width 56 height 59
click at [274, 30] on button "Close" at bounding box center [279, 31] width 20 height 9
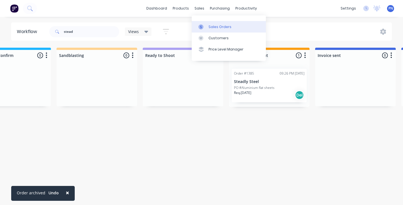
click at [211, 26] on div "Sales Orders" at bounding box center [220, 26] width 23 height 5
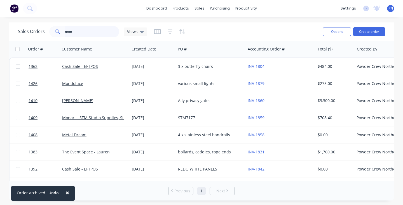
click at [86, 31] on input "mon" at bounding box center [92, 31] width 55 height 11
type input "s"
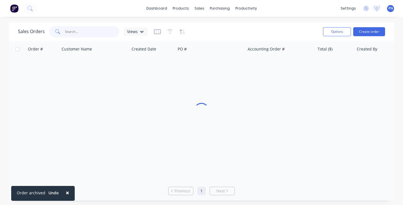
type input "\"
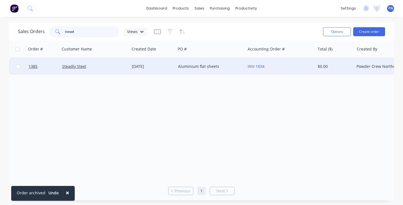
type input "stead"
click at [94, 65] on div "Steadly Steel" at bounding box center [93, 67] width 62 height 6
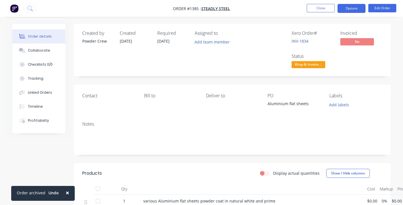
click at [351, 8] on button "Options" at bounding box center [352, 8] width 28 height 9
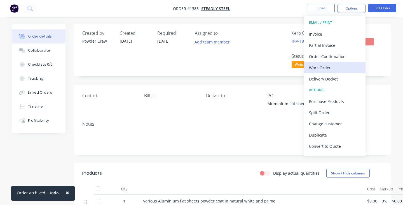
click at [329, 68] on div "Work Order" at bounding box center [335, 68] width 52 height 8
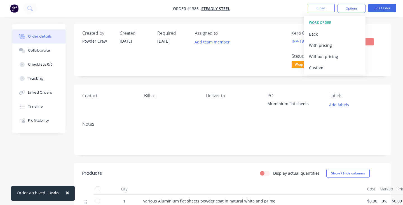
click at [384, 74] on div "Created by Powder Crew Created [DATE] Required [DATE] Assigned to Add team memb…" at bounding box center [232, 50] width 317 height 52
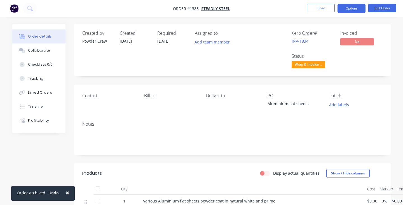
click at [354, 11] on button "Options" at bounding box center [352, 8] width 28 height 9
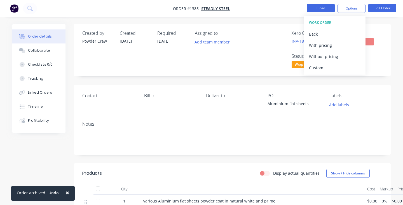
click at [325, 9] on button "Close" at bounding box center [321, 8] width 28 height 8
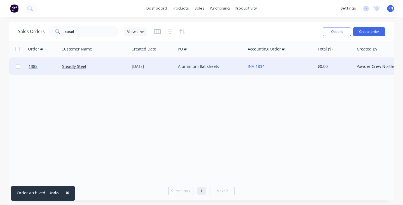
click at [123, 67] on div "Steadly Steel" at bounding box center [93, 67] width 62 height 6
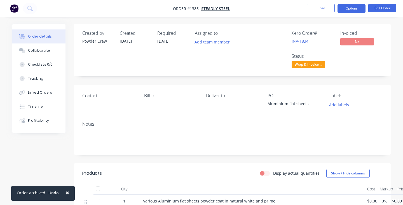
click at [353, 9] on button "Options" at bounding box center [352, 8] width 28 height 9
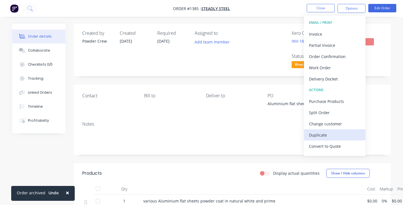
click at [334, 131] on div "Duplicate" at bounding box center [335, 135] width 52 height 8
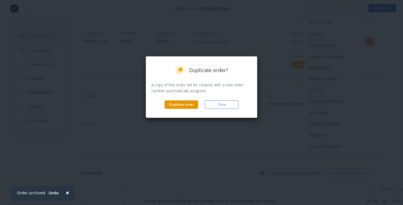
click at [180, 106] on button "Duplicate order" at bounding box center [182, 104] width 34 height 8
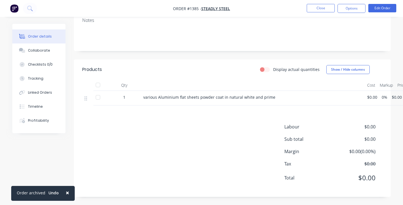
scroll to position [103, 0]
click at [324, 11] on button "Close" at bounding box center [321, 8] width 28 height 8
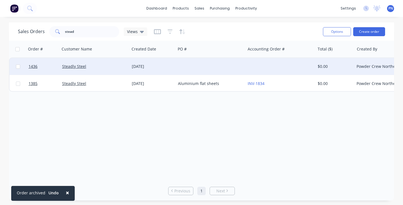
click at [212, 66] on div at bounding box center [211, 66] width 70 height 17
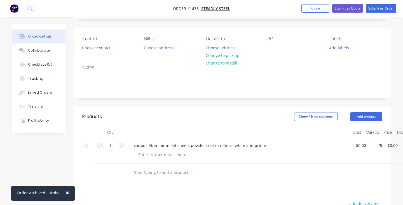
scroll to position [26, 0]
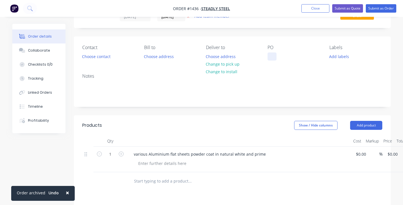
click at [272, 57] on div at bounding box center [272, 56] width 9 height 8
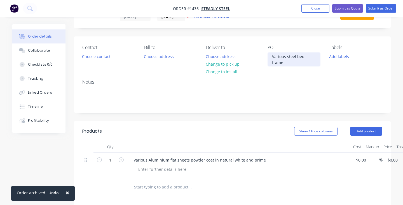
click at [284, 54] on div "Various steel bed frame" at bounding box center [294, 59] width 53 height 14
copy div "Various steel bed frame"
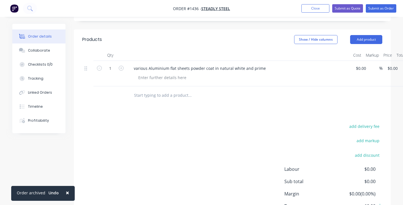
scroll to position [115, 0]
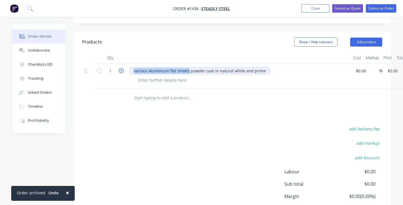
drag, startPoint x: 188, startPoint y: 65, endPoint x: 122, endPoint y: 64, distance: 65.5
click at [122, 64] on div "1 various Aluminium flat sheets powder coat in natural white and prime $0.00 $0…" at bounding box center [232, 75] width 300 height 25
paste div
click at [327, 67] on div "Various steel bed frame sand blast, zinc prime and e - prime and powder coat in…" at bounding box center [233, 71] width 208 height 8
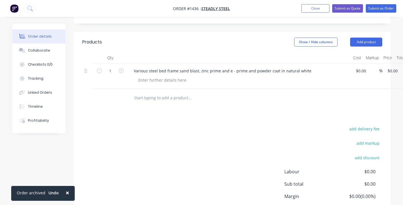
click at [372, 82] on div "%" at bounding box center [376, 75] width 14 height 25
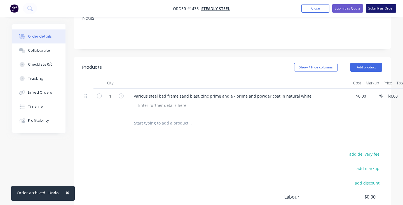
click at [381, 8] on button "Submit as Order" at bounding box center [381, 8] width 31 height 8
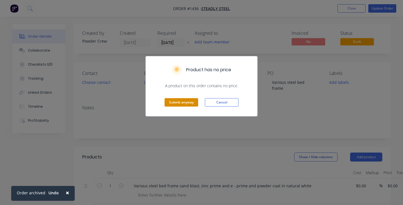
click at [182, 103] on button "Submit anyway" at bounding box center [182, 102] width 34 height 8
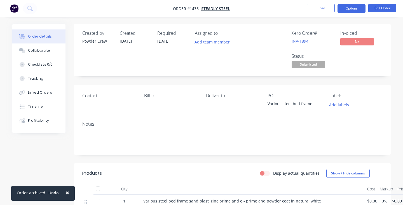
click at [356, 10] on button "Options" at bounding box center [352, 8] width 28 height 9
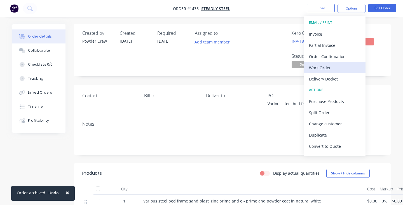
click at [327, 67] on div "Work Order" at bounding box center [335, 68] width 52 height 8
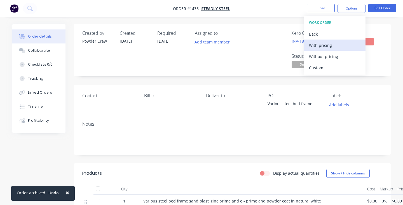
click at [327, 47] on div "With pricing" at bounding box center [335, 45] width 52 height 8
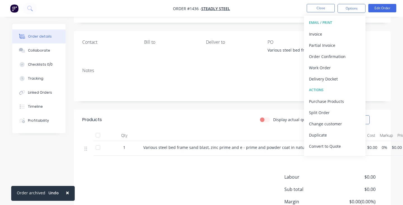
scroll to position [50, 0]
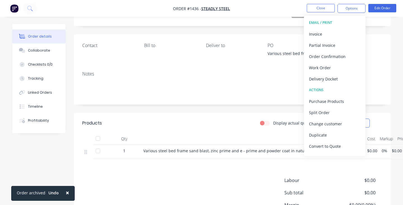
click at [381, 76] on div "Notes" at bounding box center [232, 86] width 317 height 38
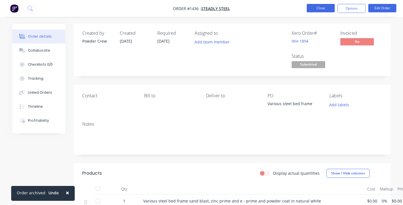
scroll to position [0, 0]
click at [319, 8] on button "Close" at bounding box center [321, 8] width 28 height 8
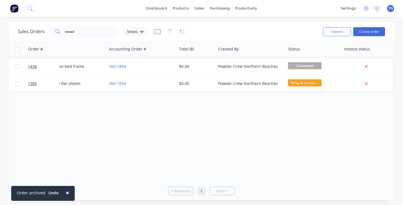
scroll to position [0, 138]
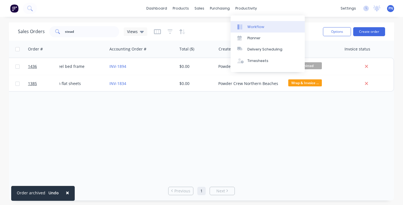
click at [252, 29] on div "Workflow" at bounding box center [256, 26] width 17 height 5
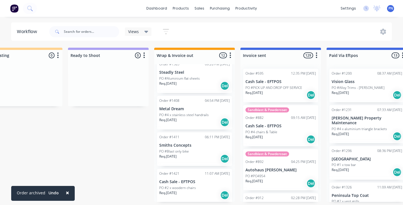
scroll to position [326, 0]
click at [203, 154] on div "Req. [DATE] Del" at bounding box center [194, 159] width 71 height 10
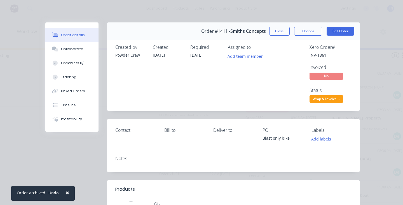
click at [139, 164] on div "Notes" at bounding box center [233, 161] width 253 height 20
click at [346, 33] on button "Edit Order" at bounding box center [341, 31] width 28 height 9
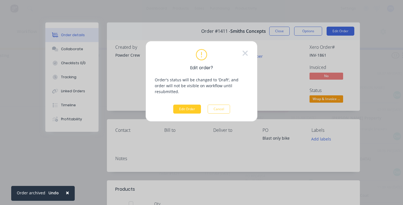
click at [176, 104] on button "Edit Order" at bounding box center [187, 108] width 28 height 9
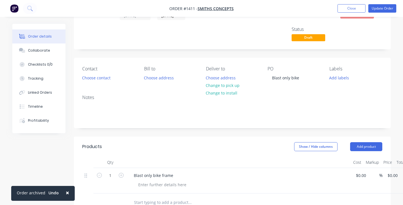
scroll to position [60, 0]
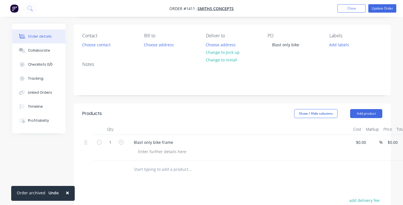
click at [97, 86] on div "Notes" at bounding box center [232, 76] width 317 height 38
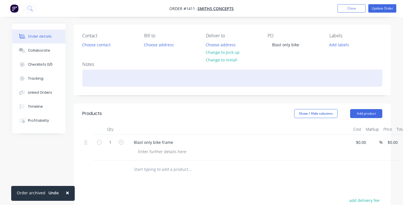
click at [96, 78] on div at bounding box center [232, 77] width 300 height 17
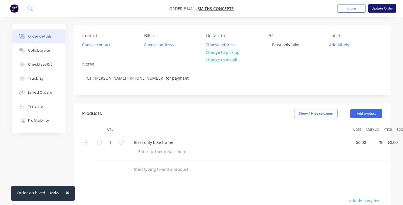
click at [376, 8] on button "Update Order" at bounding box center [383, 8] width 28 height 8
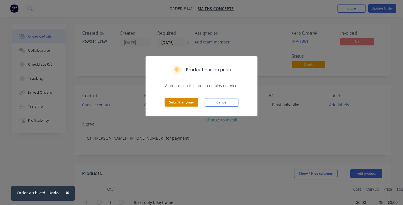
click at [179, 102] on button "Submit anyway" at bounding box center [182, 102] width 34 height 8
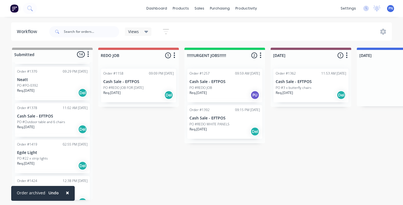
scroll to position [51, 0]
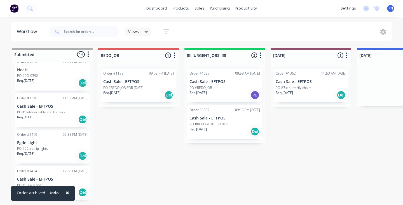
click at [66, 115] on div "Req. [DATE] Del" at bounding box center [52, 120] width 71 height 10
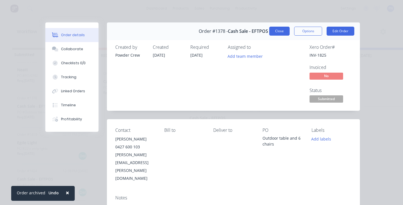
click at [278, 32] on button "Close" at bounding box center [279, 31] width 20 height 9
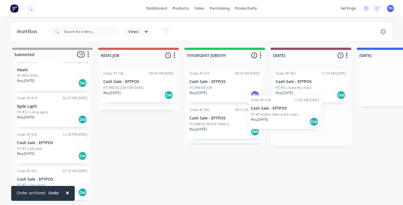
drag, startPoint x: 59, startPoint y: 111, endPoint x: 294, endPoint y: 117, distance: 235.9
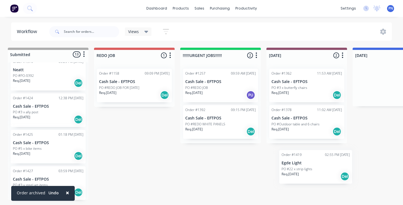
drag, startPoint x: 51, startPoint y: 114, endPoint x: 318, endPoint y: 175, distance: 273.2
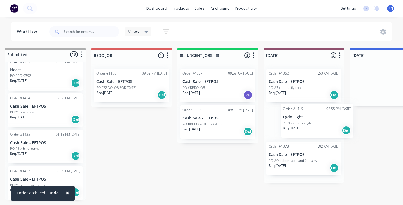
scroll to position [0, 12]
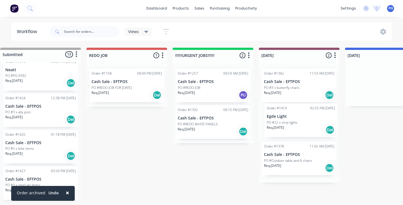
drag, startPoint x: 54, startPoint y: 108, endPoint x: 311, endPoint y: 122, distance: 256.9
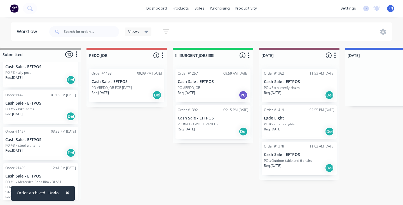
scroll to position [0, 3]
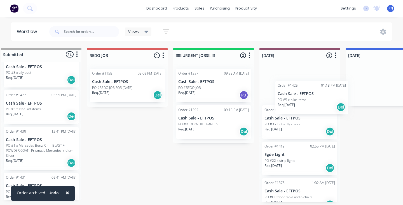
drag, startPoint x: 49, startPoint y: 103, endPoint x: 314, endPoint y: 98, distance: 265.2
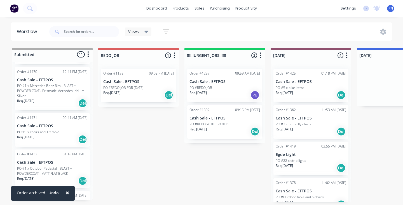
scroll to position [153, 0]
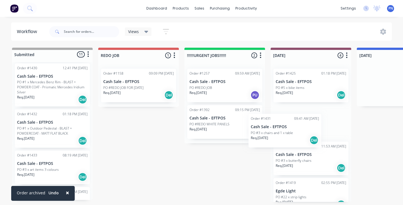
drag, startPoint x: 52, startPoint y: 122, endPoint x: 288, endPoint y: 130, distance: 235.7
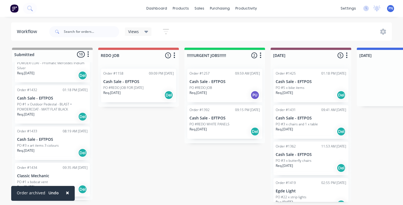
scroll to position [178, 0]
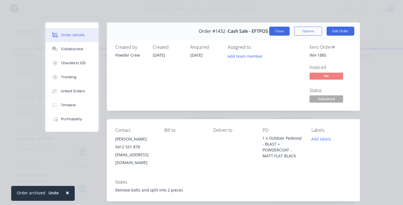
click at [279, 33] on button "Close" at bounding box center [279, 31] width 20 height 9
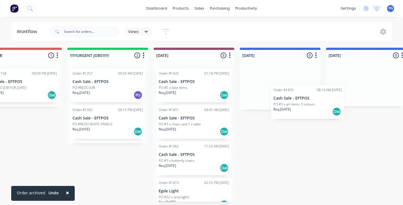
scroll to position [0, 119]
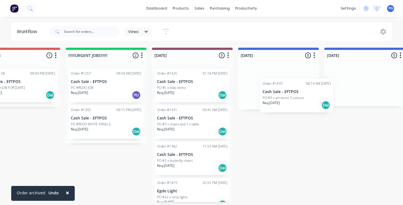
drag, startPoint x: 45, startPoint y: 136, endPoint x: 293, endPoint y: 94, distance: 252.0
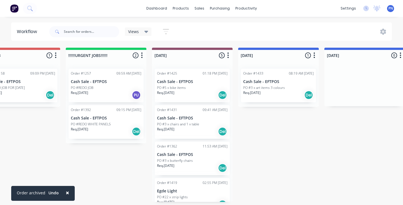
scroll to position [0, 0]
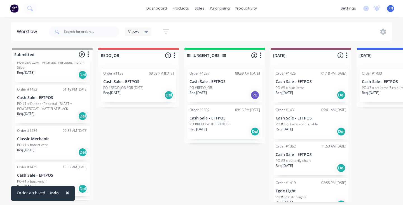
click at [43, 142] on p "PO #1 x bobcat vent" at bounding box center [32, 144] width 31 height 5
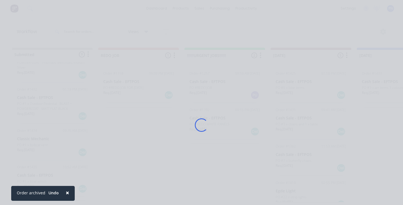
drag, startPoint x: 43, startPoint y: 142, endPoint x: 67, endPoint y: 139, distance: 23.9
click at [67, 139] on div "Loading..." at bounding box center [202, 124] width 328 height 205
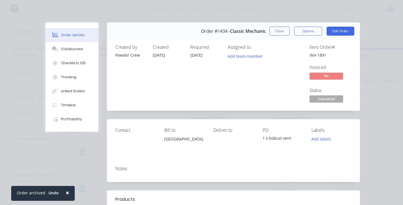
click at [268, 32] on div "Order #1434 - Classic Mechanic Close Options Edit Order" at bounding box center [233, 31] width 253 height 18
click at [277, 33] on button "Close" at bounding box center [279, 31] width 20 height 9
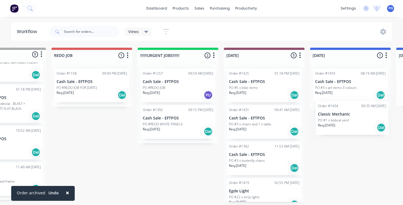
drag, startPoint x: 60, startPoint y: 132, endPoint x: 363, endPoint y: 112, distance: 303.6
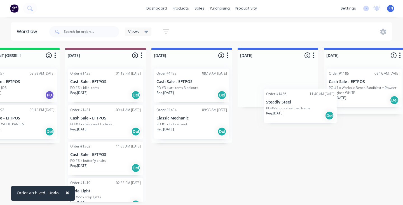
scroll to position [0, 207]
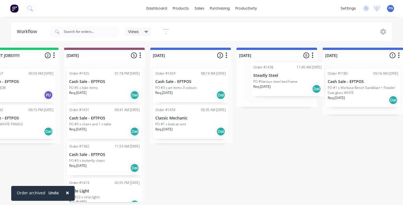
drag, startPoint x: 36, startPoint y: 177, endPoint x: 275, endPoint y: 79, distance: 258.3
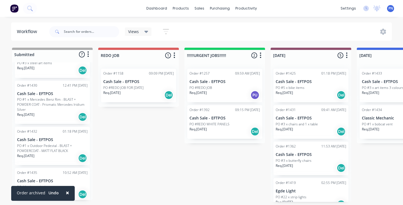
scroll to position [137, 0]
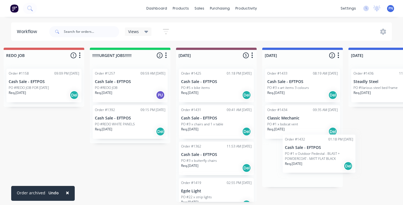
drag, startPoint x: 35, startPoint y: 144, endPoint x: 304, endPoint y: 153, distance: 269.0
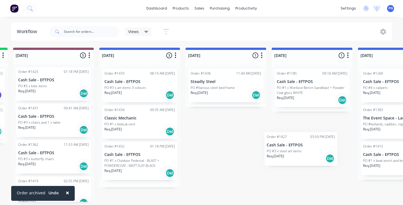
scroll to position [0, 258]
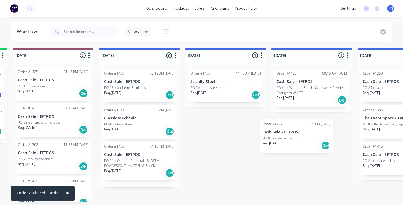
drag, startPoint x: 40, startPoint y: 130, endPoint x: 287, endPoint y: 136, distance: 246.8
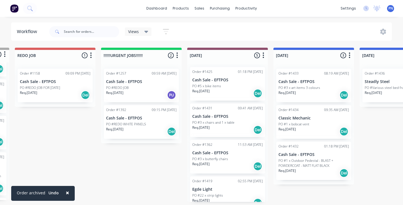
scroll to position [0, 0]
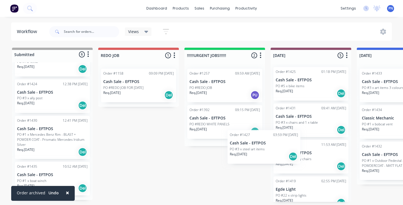
drag, startPoint x: 41, startPoint y: 130, endPoint x: 258, endPoint y: 149, distance: 217.0
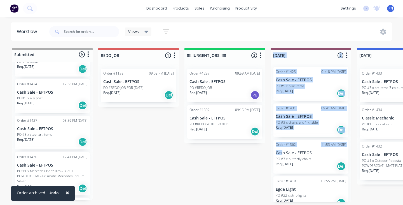
drag, startPoint x: 258, startPoint y: 149, endPoint x: 281, endPoint y: 146, distance: 23.7
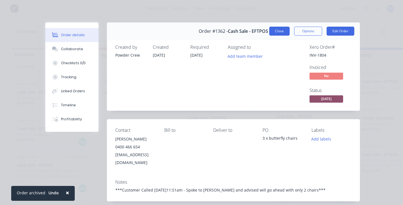
click at [281, 32] on button "Close" at bounding box center [279, 31] width 20 height 9
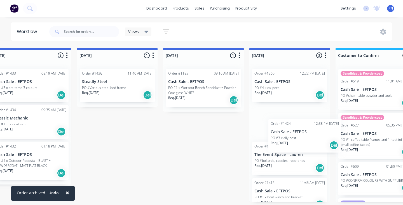
scroll to position [0, 367]
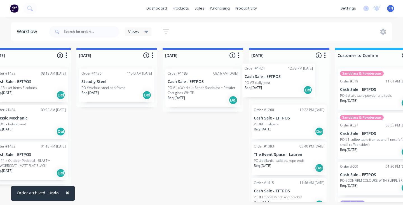
drag, startPoint x: 43, startPoint y: 124, endPoint x: 273, endPoint y: 85, distance: 233.5
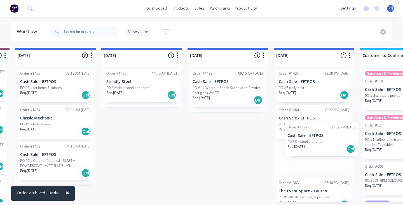
scroll to position [0, 343]
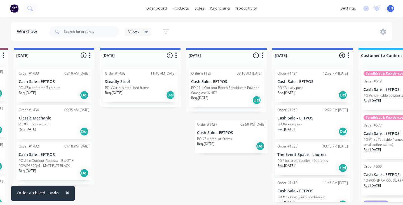
drag, startPoint x: 54, startPoint y: 109, endPoint x: 237, endPoint y: 150, distance: 187.4
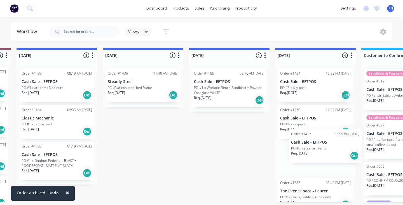
scroll to position [0, 341]
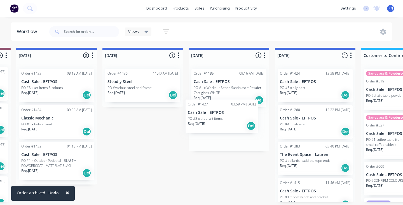
drag, startPoint x: 62, startPoint y: 106, endPoint x: 235, endPoint y: 126, distance: 174.0
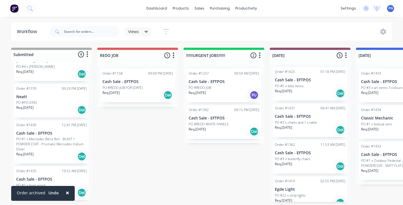
scroll to position [0, 0]
click at [27, 151] on p "Req. [DATE]" at bounding box center [25, 153] width 17 height 5
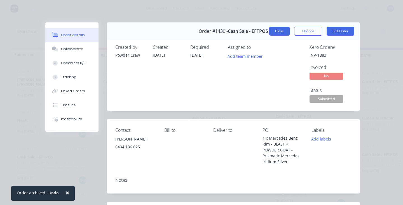
click at [278, 31] on button "Close" at bounding box center [279, 31] width 20 height 9
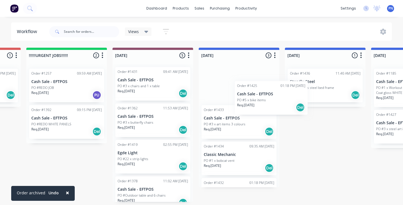
scroll to position [1, 0]
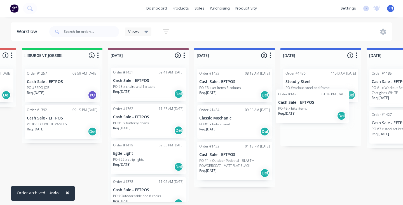
drag, startPoint x: 151, startPoint y: 91, endPoint x: 314, endPoint y: 114, distance: 164.0
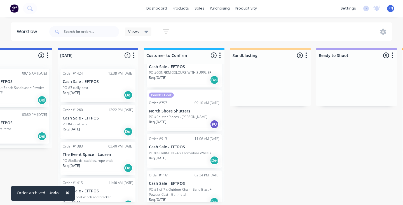
scroll to position [110, 0]
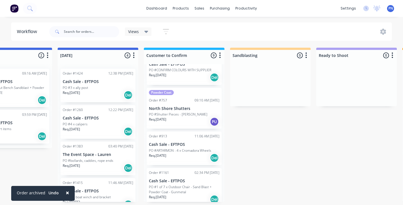
click at [189, 120] on div "Req. [DATE] PU" at bounding box center [184, 122] width 71 height 10
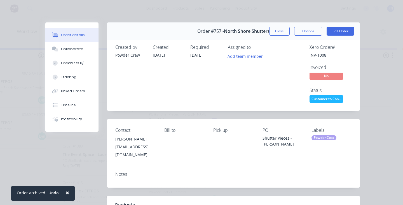
click at [95, 199] on div "Order #757 - North Shore Shutters Close Options Edit Order Created by Powder Cr…" at bounding box center [202, 180] width 315 height 317
click at [277, 31] on button "Close" at bounding box center [279, 31] width 20 height 9
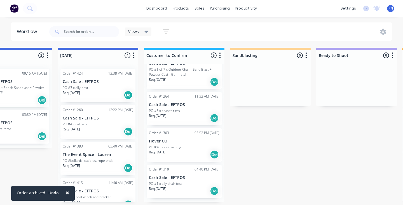
scroll to position [0, 558]
